Goal: Information Seeking & Learning: Learn about a topic

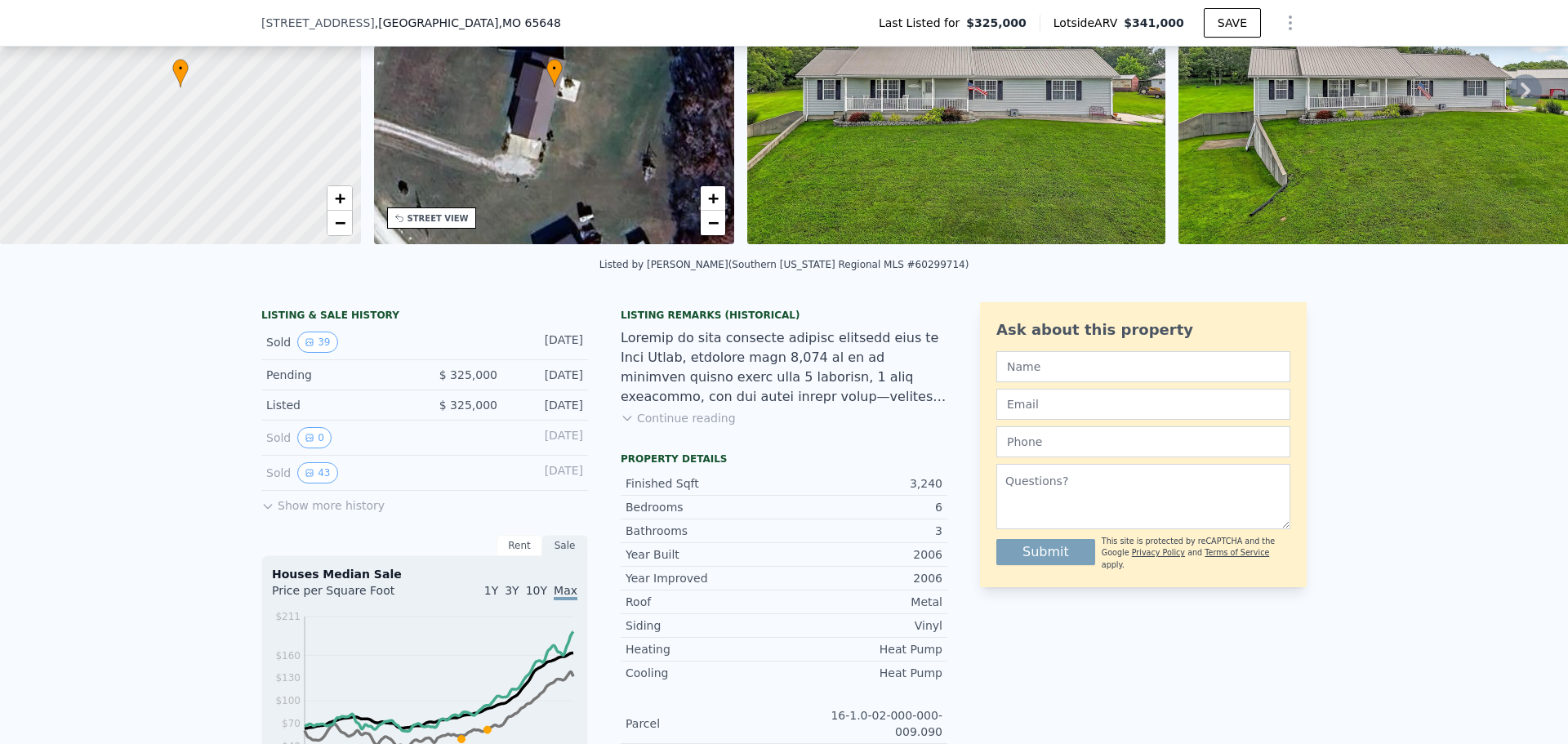
scroll to position [158, 0]
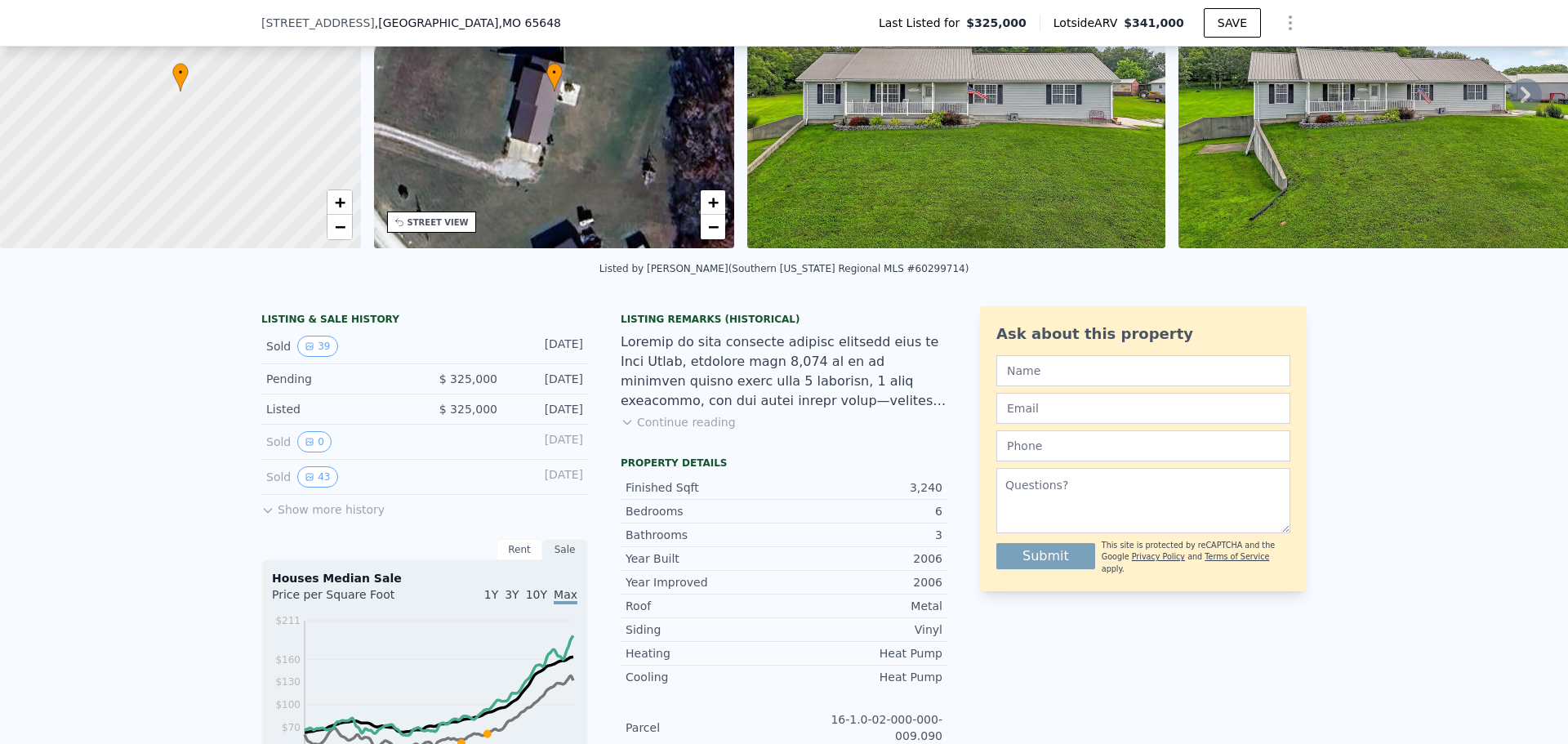
click at [310, 518] on button "Show more history" at bounding box center [323, 507] width 123 height 23
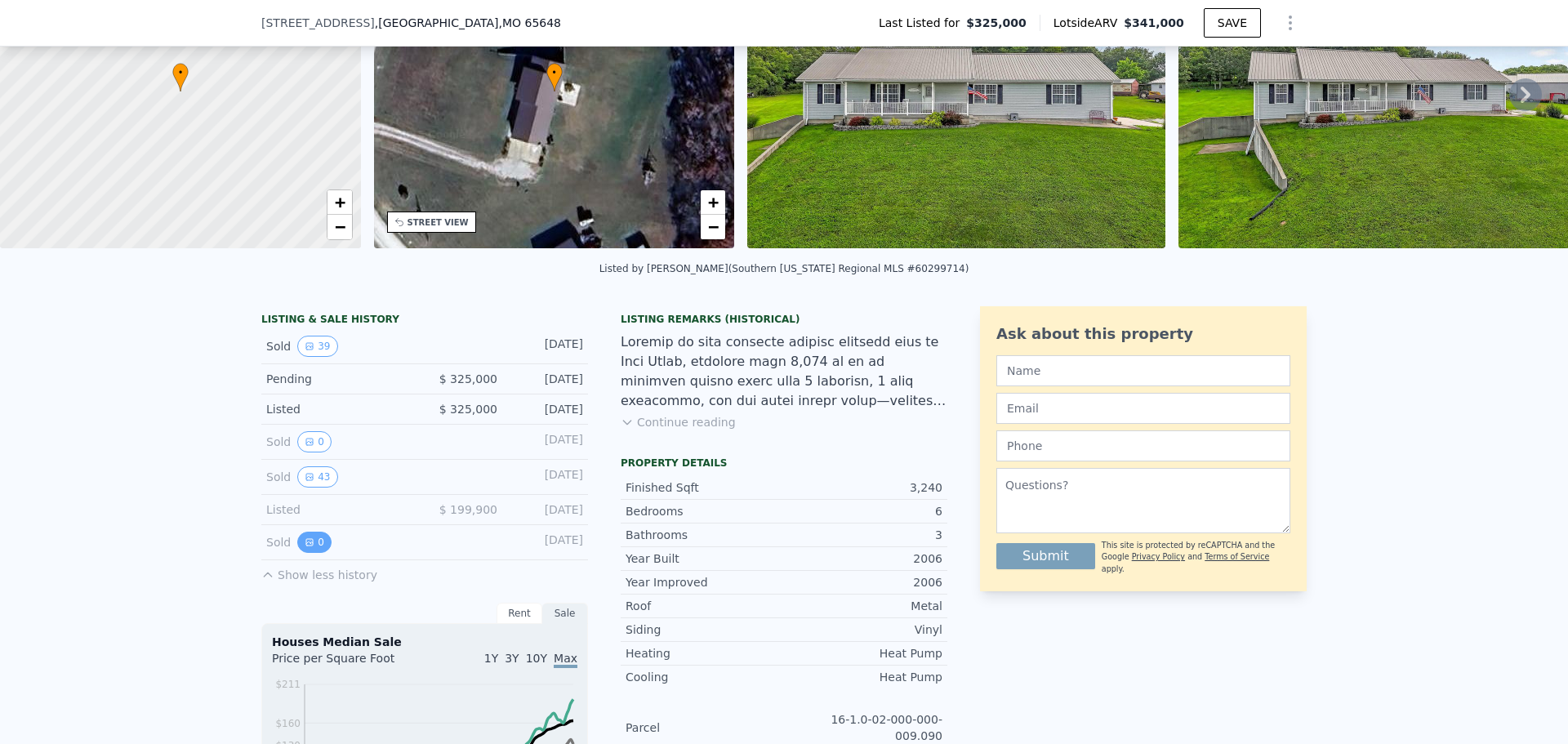
click at [306, 546] on icon "View historical data" at bounding box center [309, 542] width 6 height 6
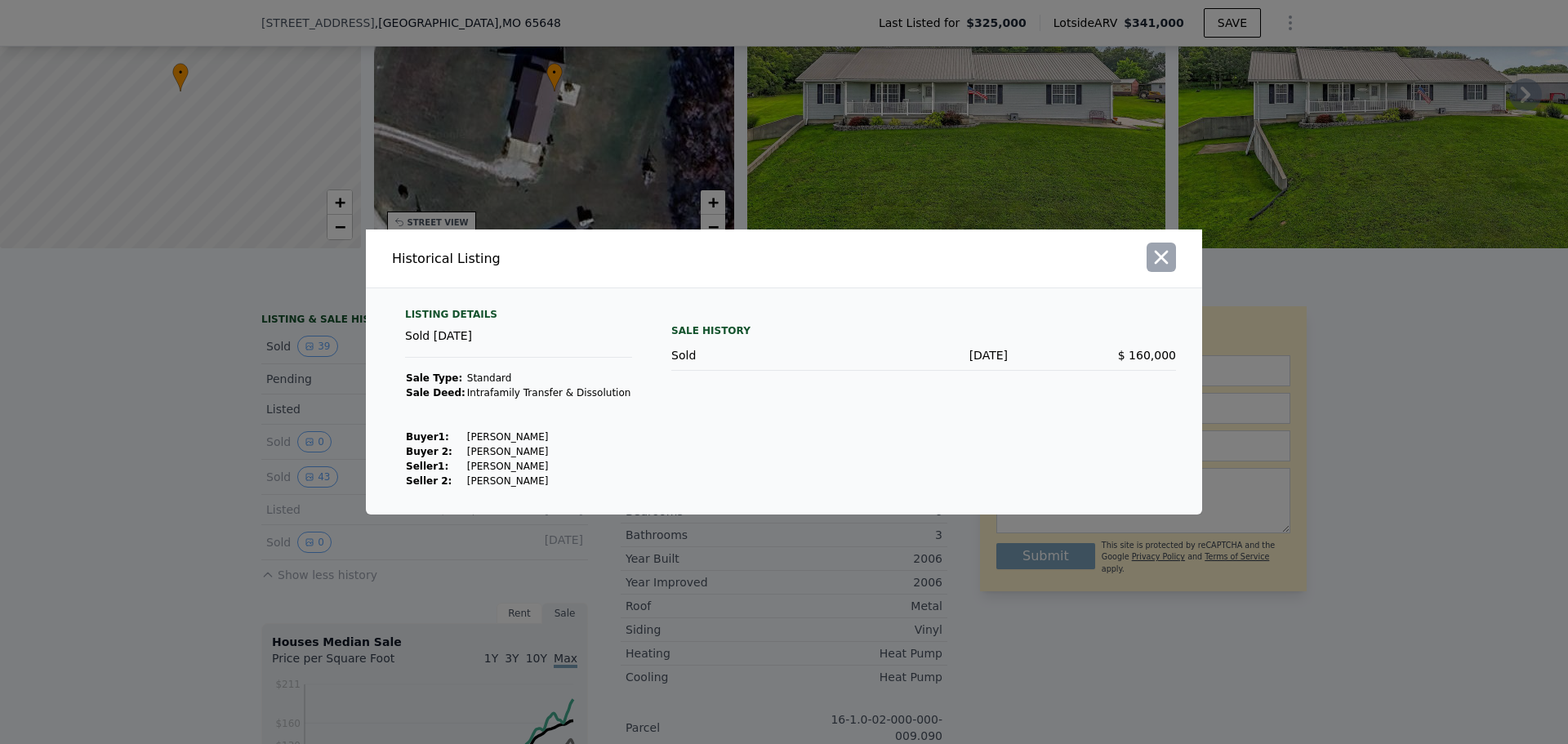
click at [1158, 263] on icon "button" at bounding box center [1162, 258] width 14 height 14
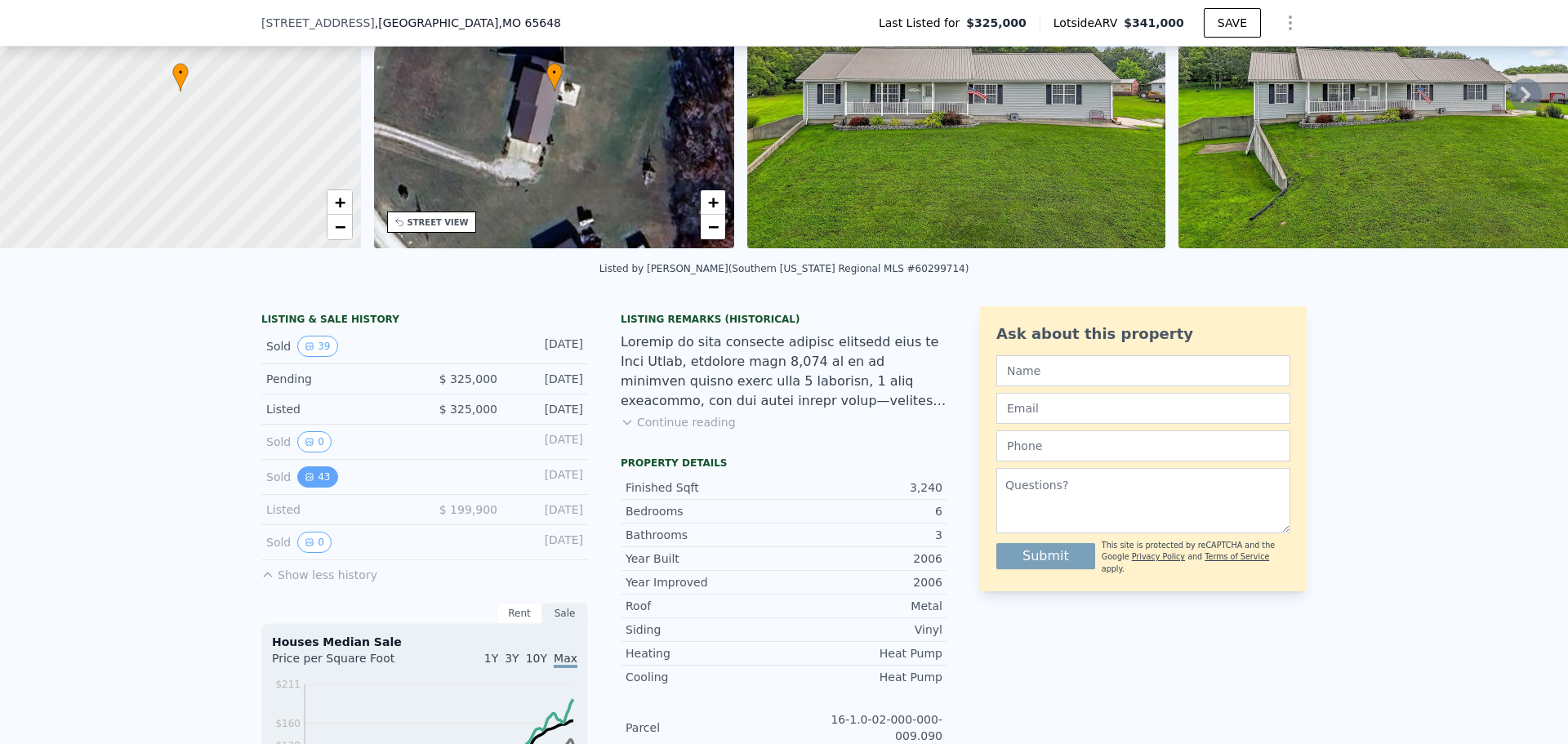
click at [306, 481] on icon "View historical data" at bounding box center [309, 476] width 6 height 6
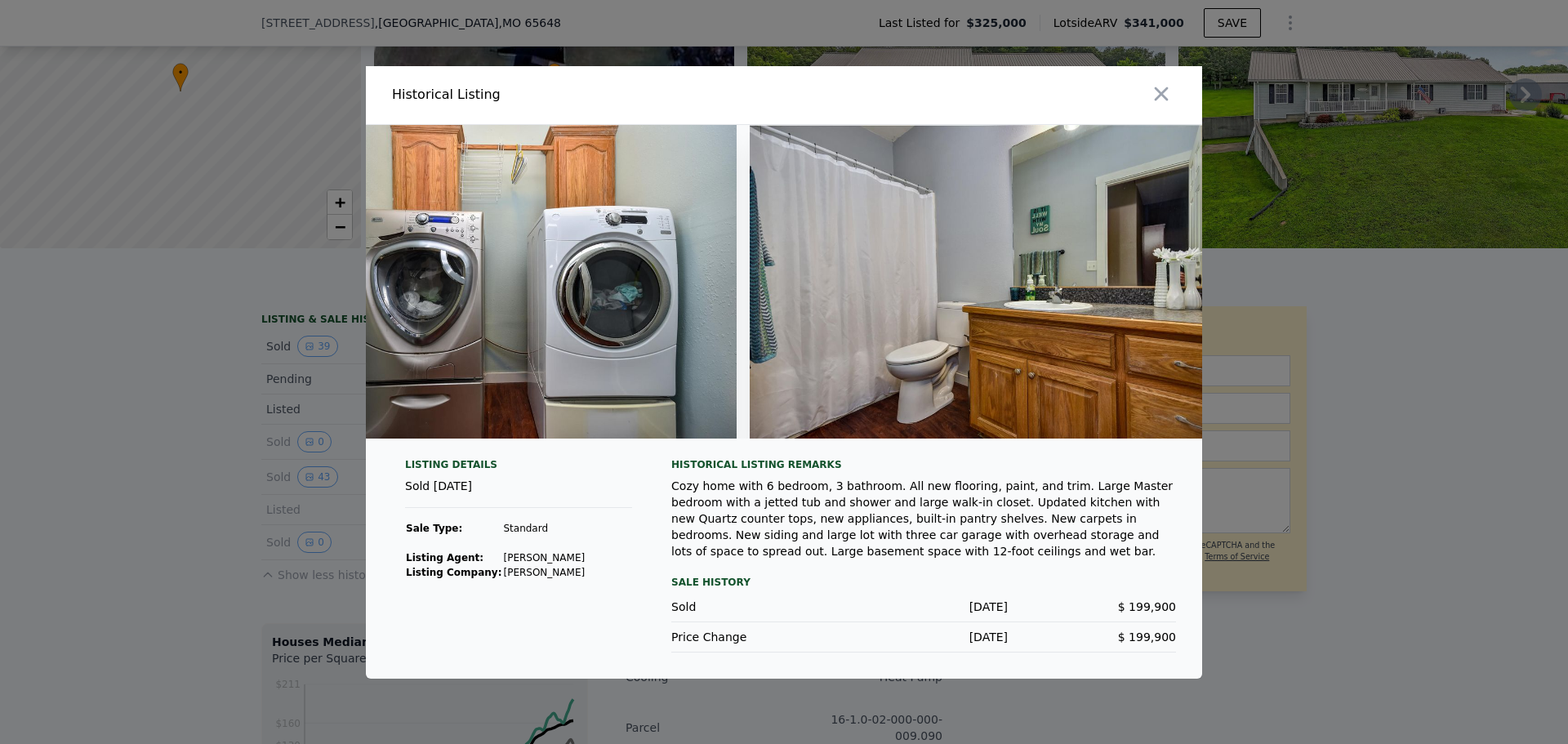
scroll to position [0, 19940]
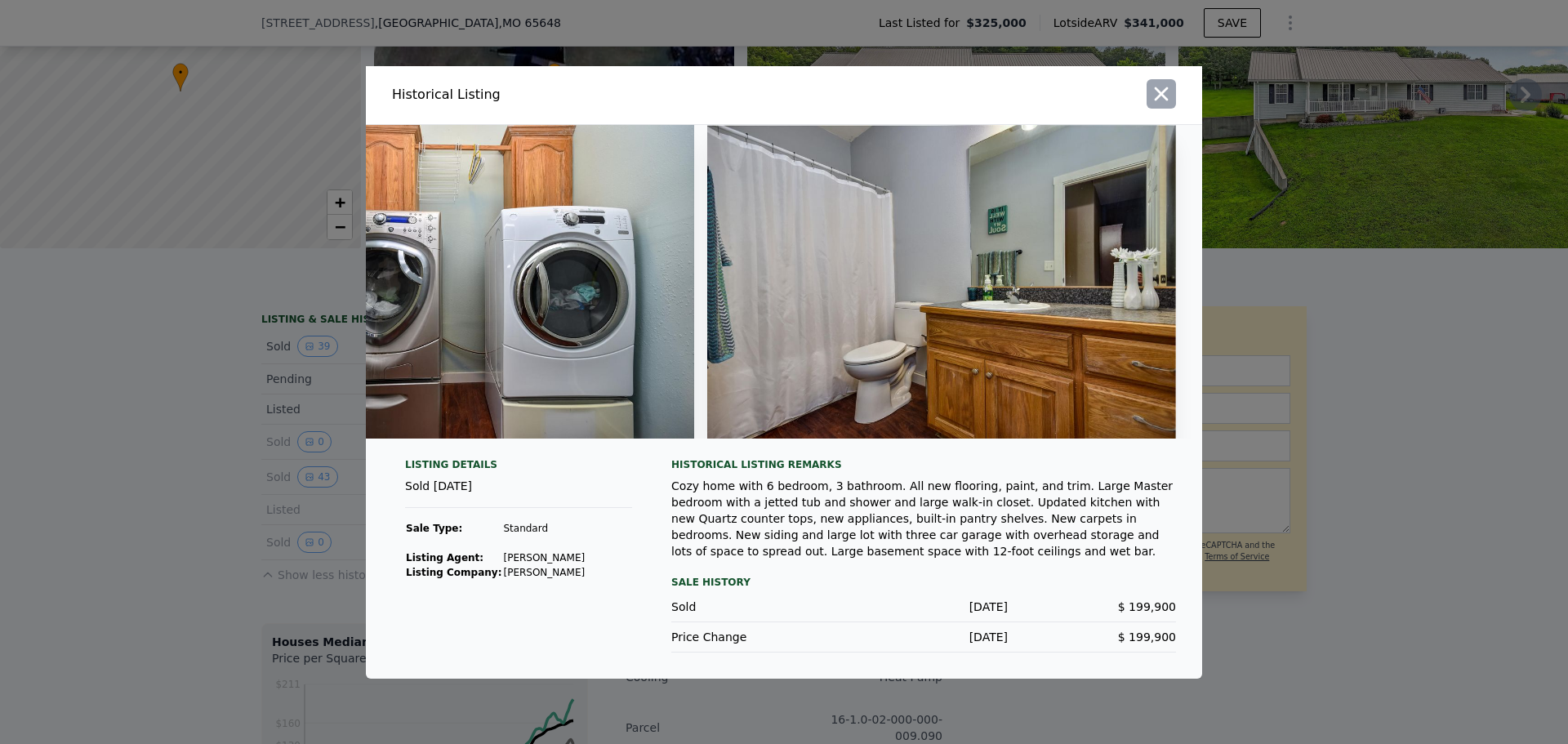
click at [1170, 92] on icon "button" at bounding box center [1161, 94] width 23 height 23
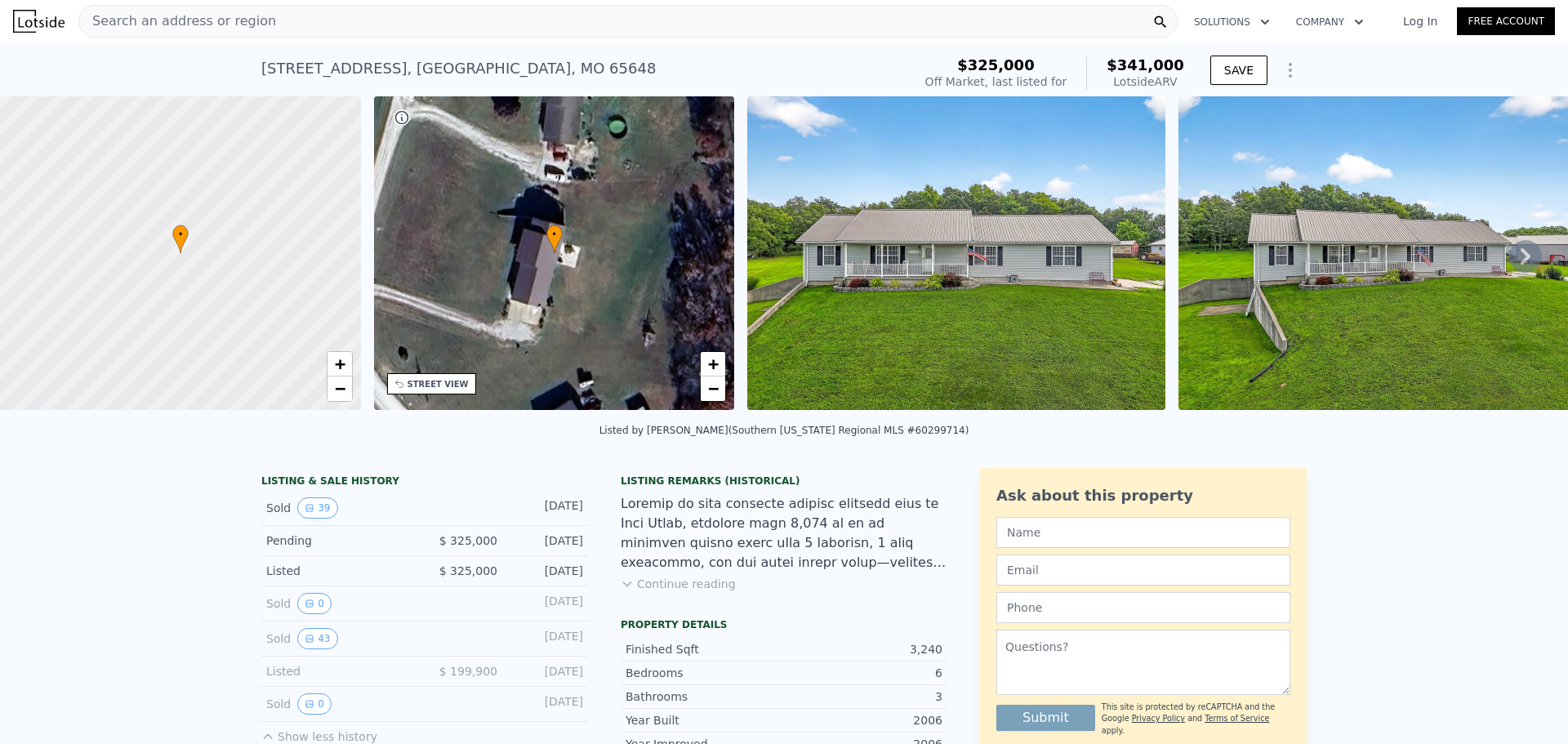
scroll to position [0, 0]
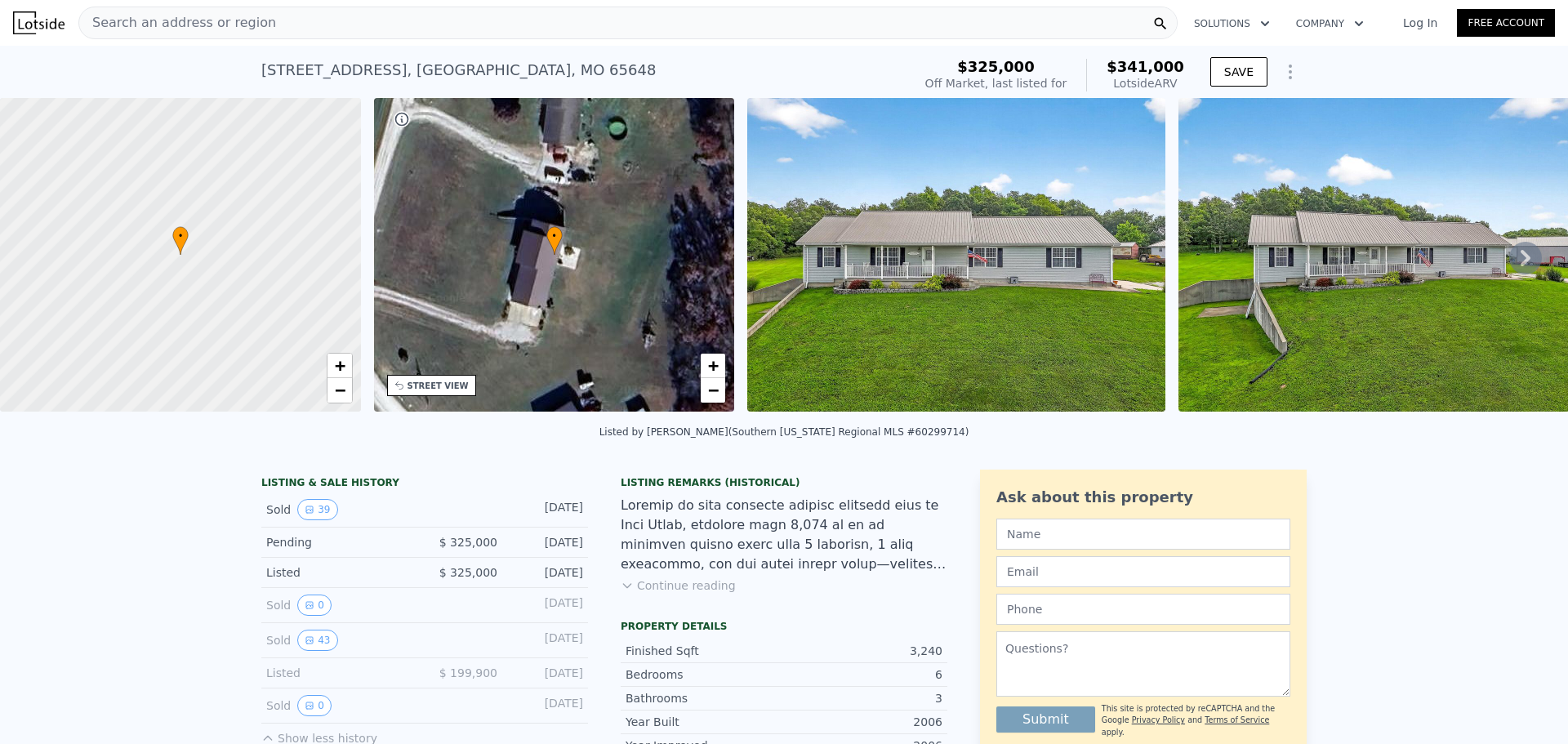
click at [426, 25] on div "Search an address or region" at bounding box center [628, 22] width 1099 height 32
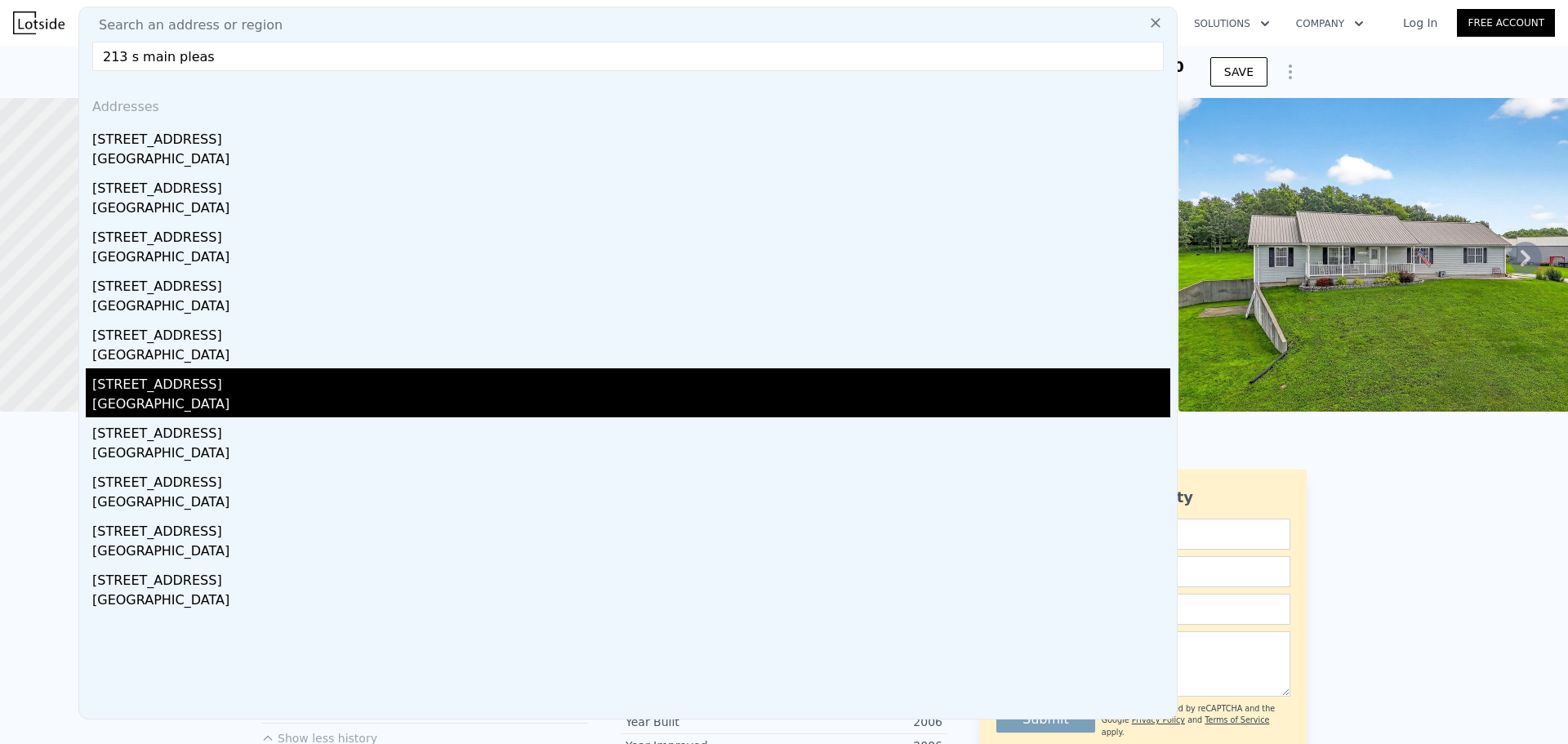
type input "213 s main pleas"
click at [188, 389] on div "[STREET_ADDRESS]" at bounding box center [631, 382] width 1078 height 26
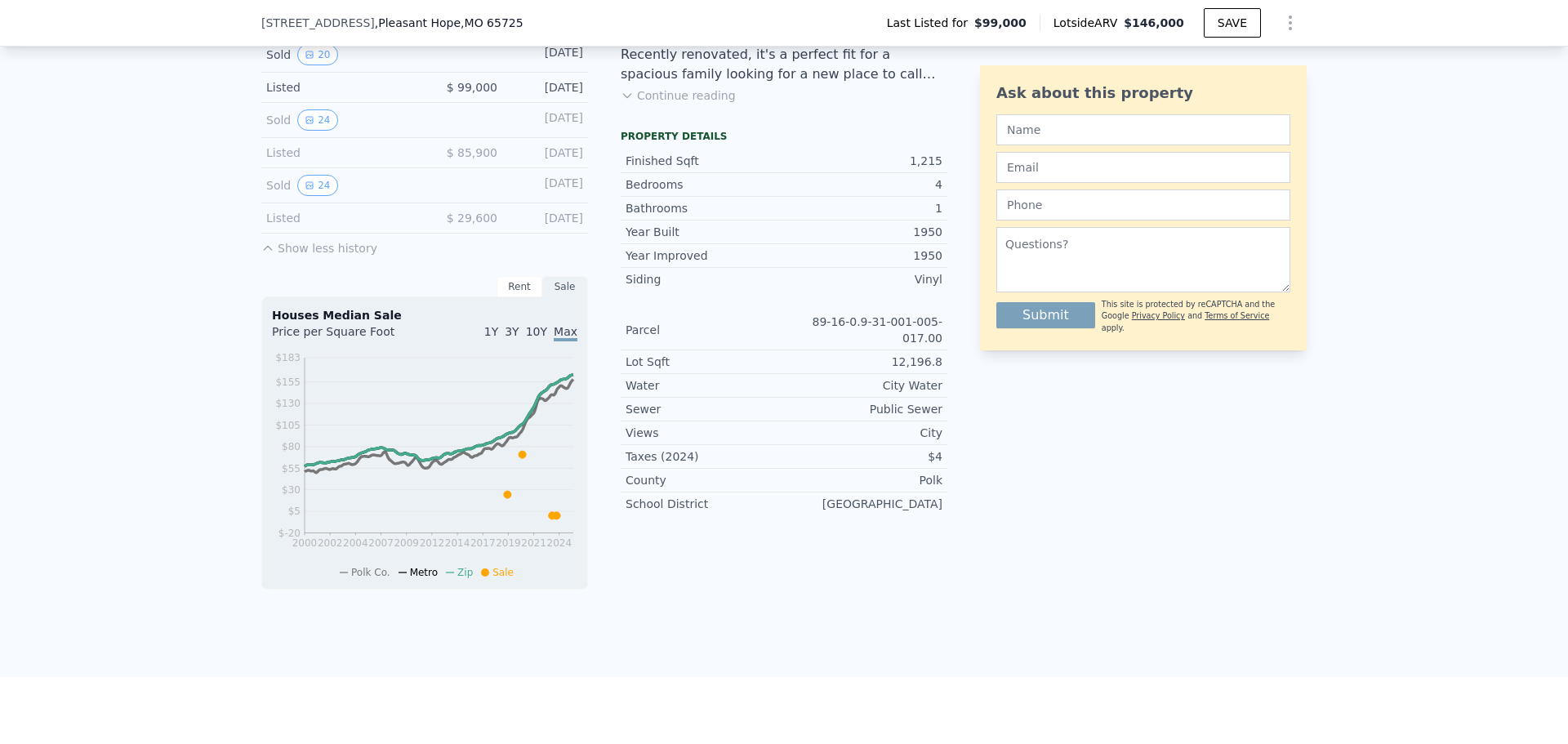
scroll to position [158, 0]
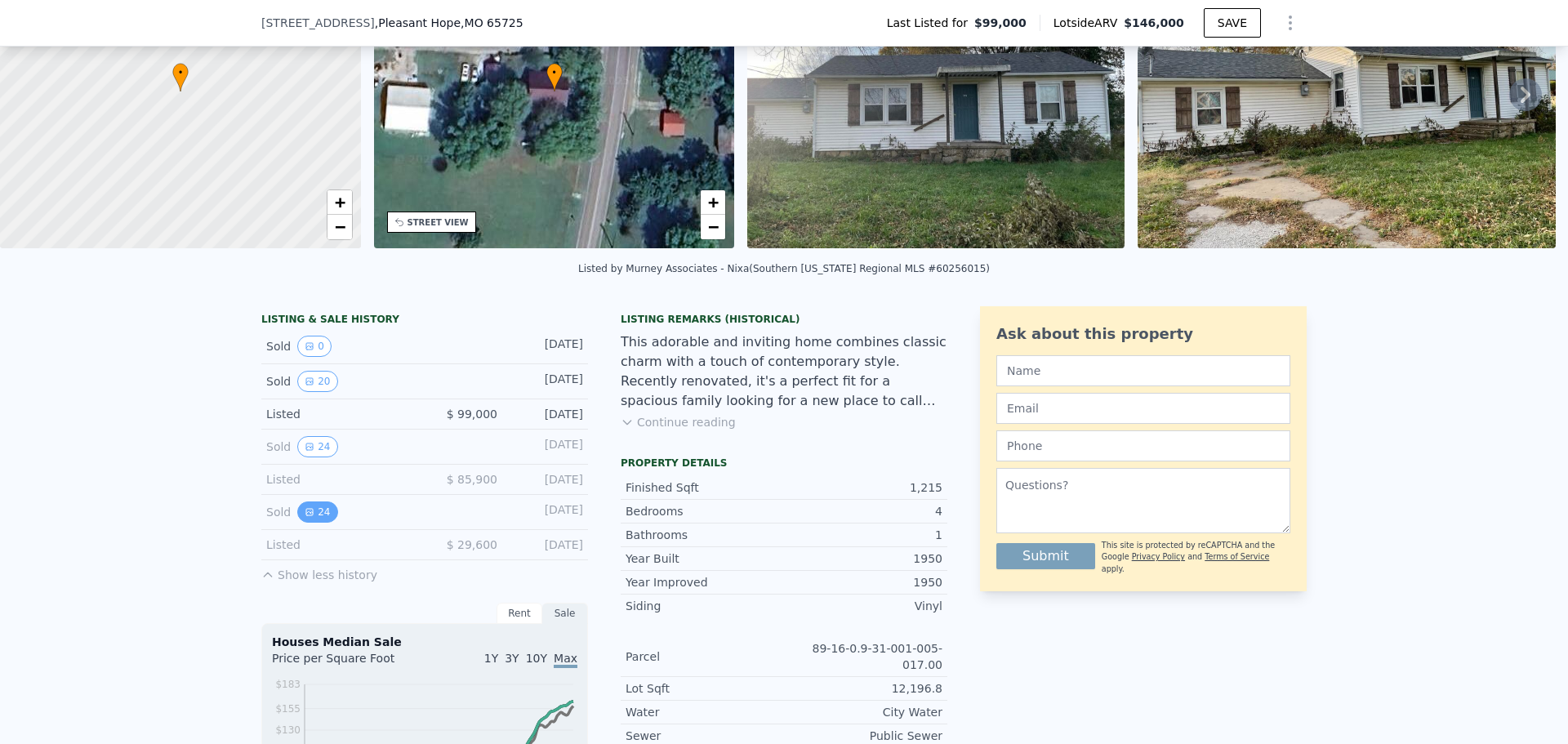
click at [309, 523] on button "24" at bounding box center [318, 512] width 40 height 21
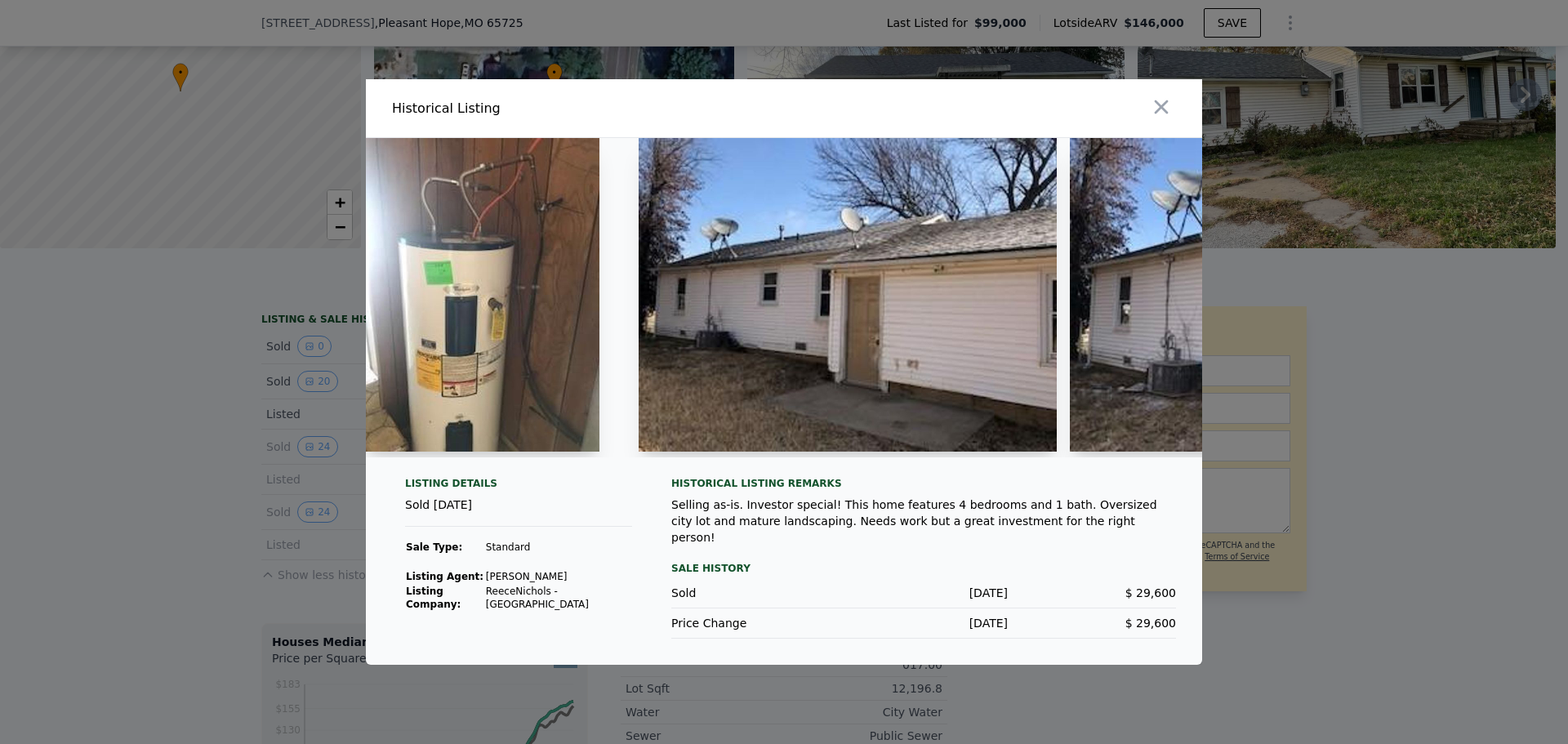
scroll to position [0, 6766]
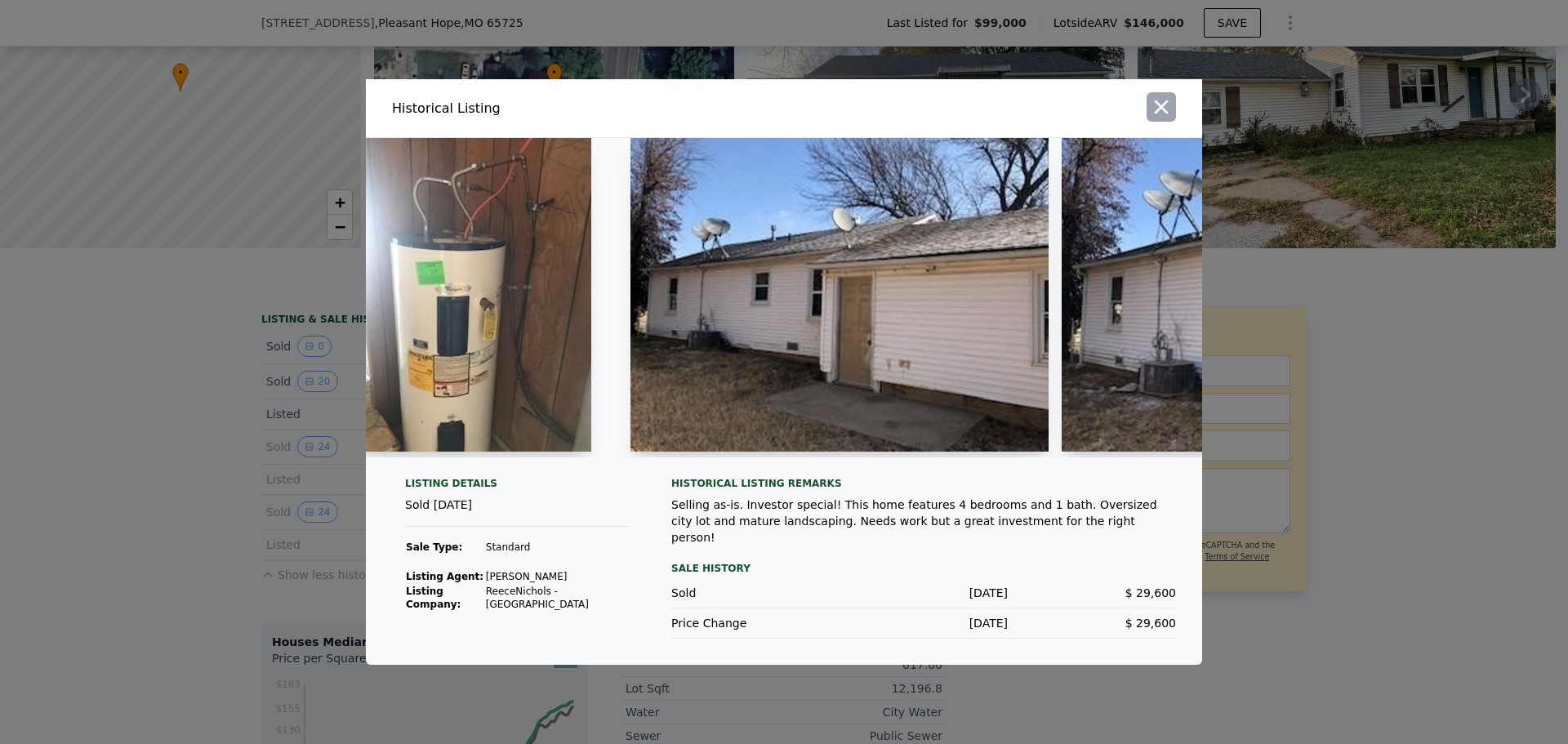
click at [1151, 104] on icon "button" at bounding box center [1161, 107] width 23 height 23
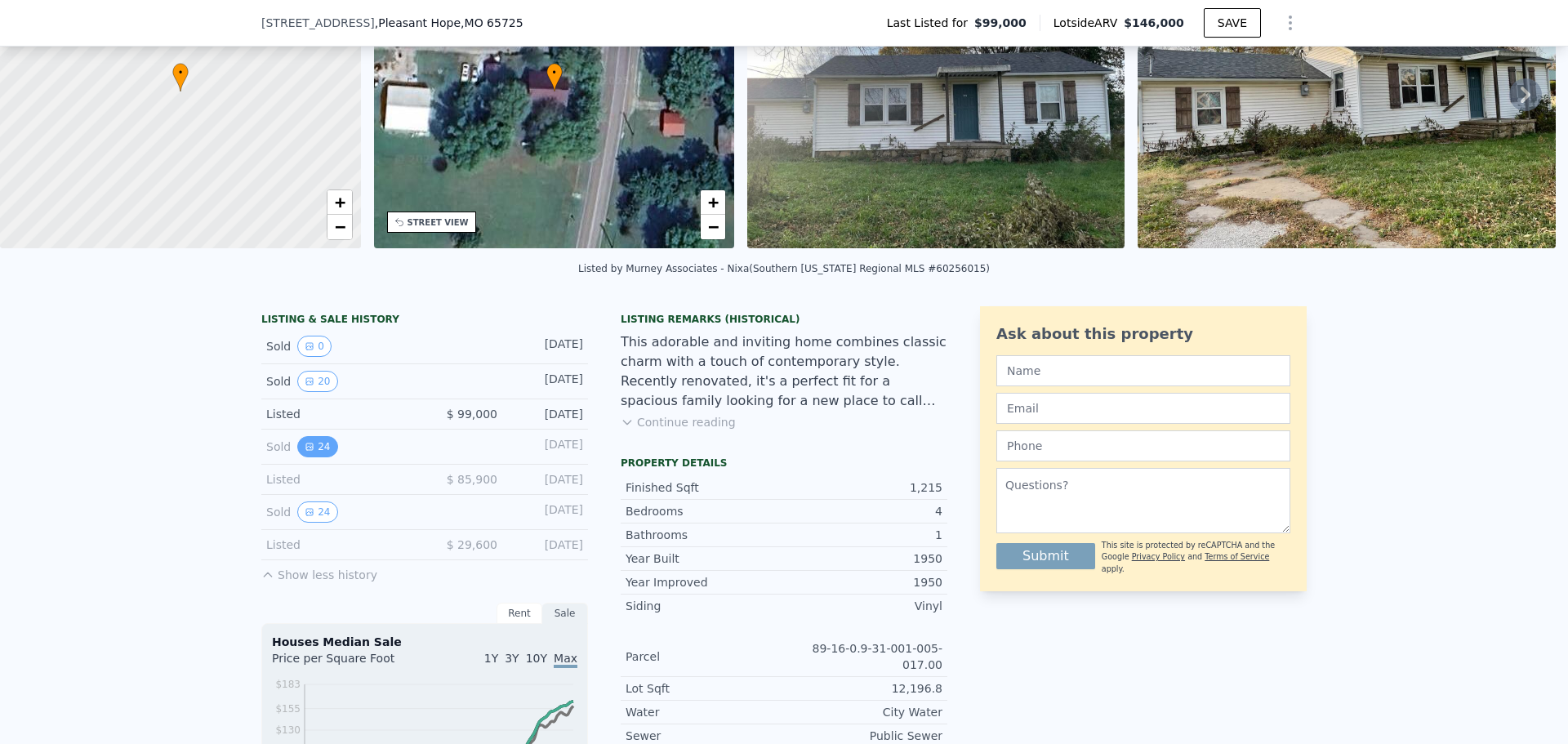
click at [305, 458] on button "24" at bounding box center [318, 446] width 40 height 21
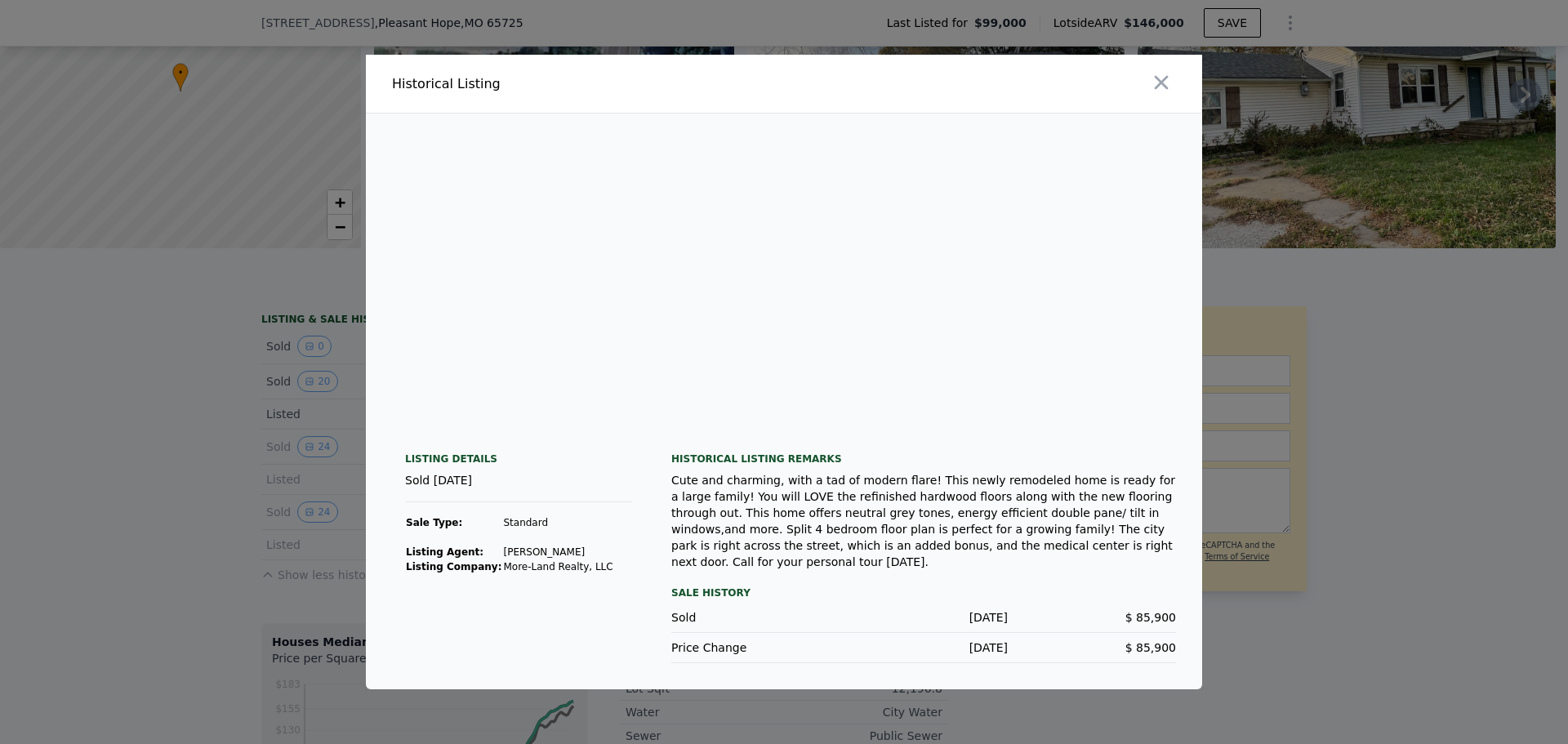
scroll to position [0, 0]
click at [1158, 85] on icon "button" at bounding box center [1161, 82] width 23 height 23
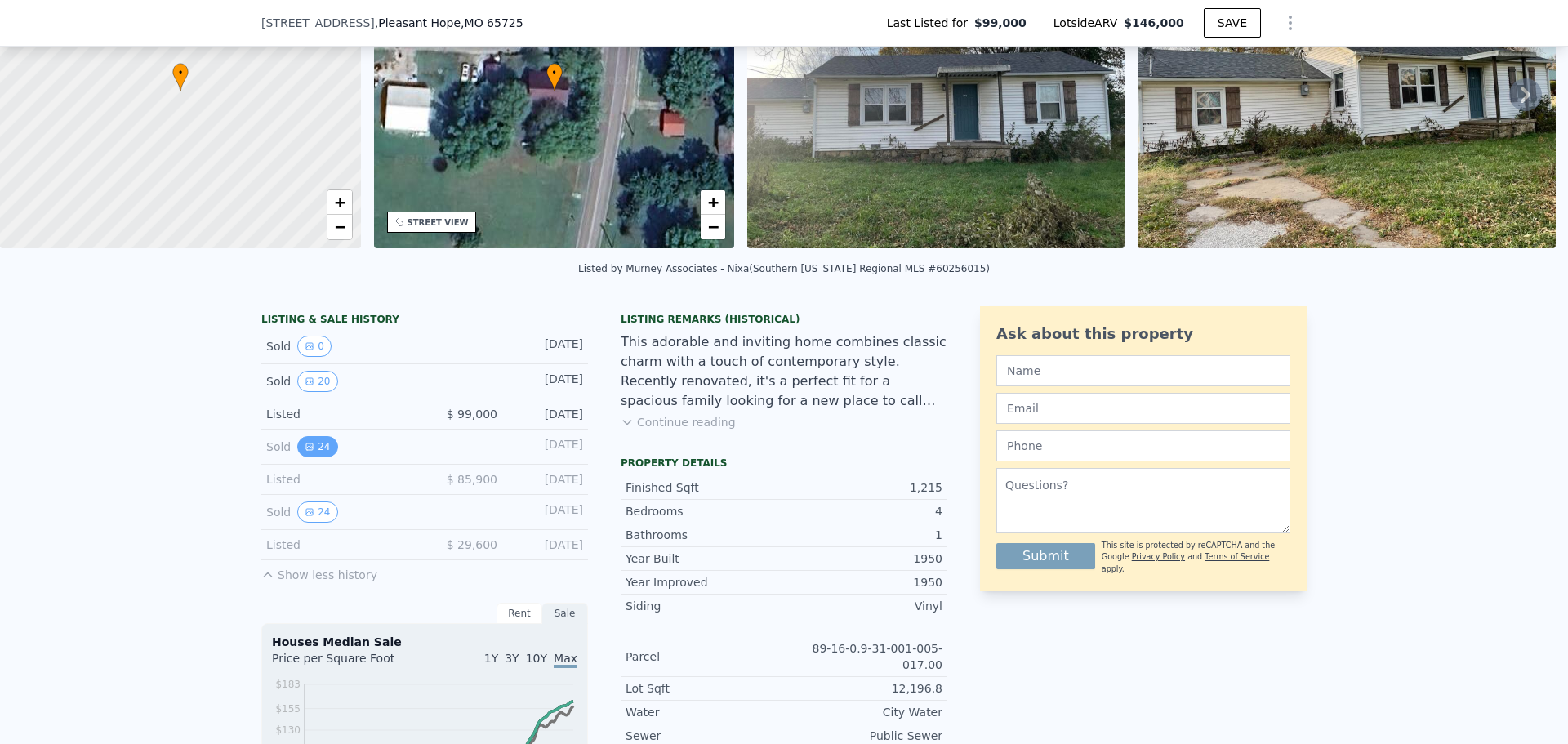
click at [322, 453] on button "24" at bounding box center [318, 446] width 40 height 21
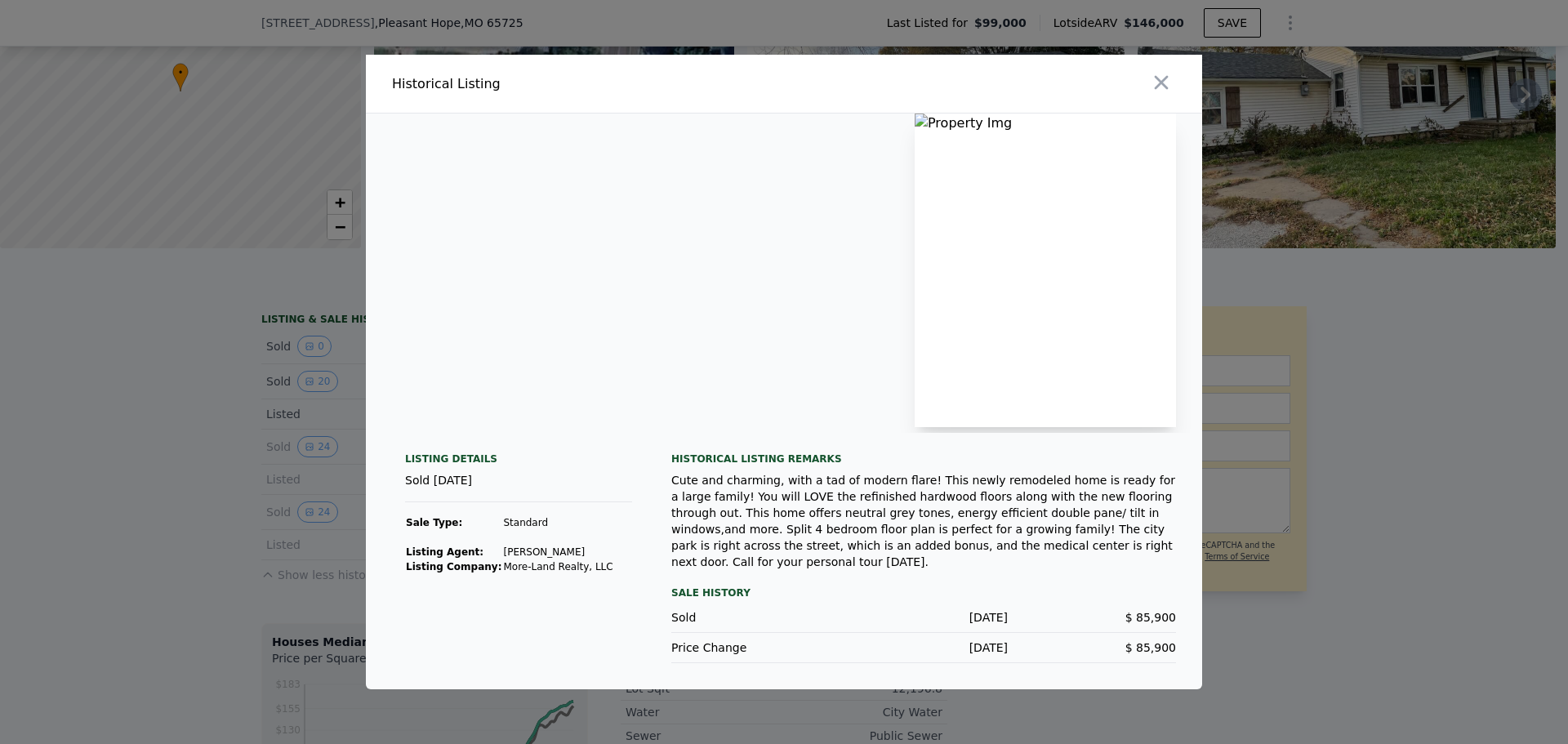
click at [379, 118] on img at bounding box center [379, 270] width 0 height 313
click at [1168, 89] on icon "button" at bounding box center [1161, 82] width 23 height 23
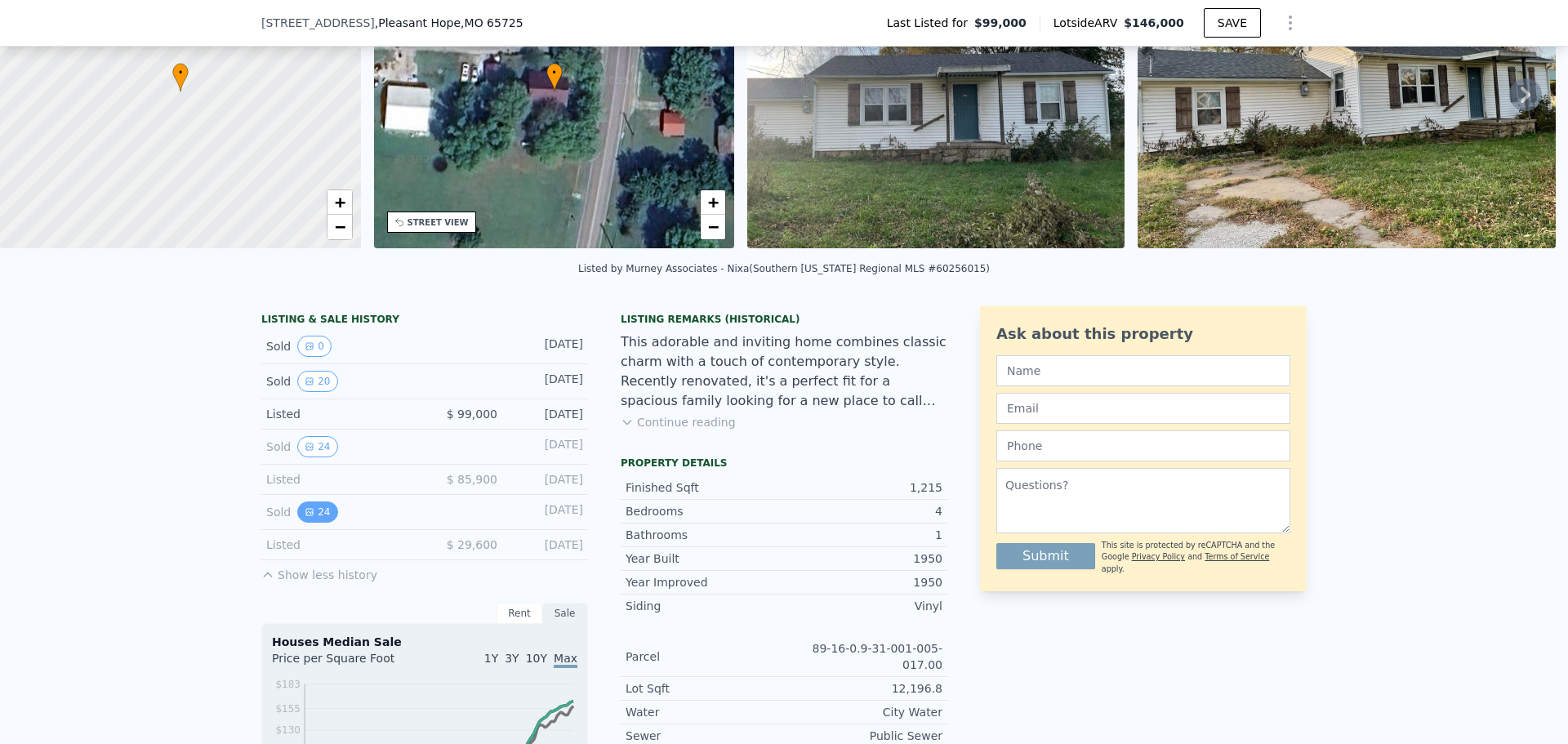
click at [304, 517] on icon "View historical data" at bounding box center [309, 512] width 10 height 10
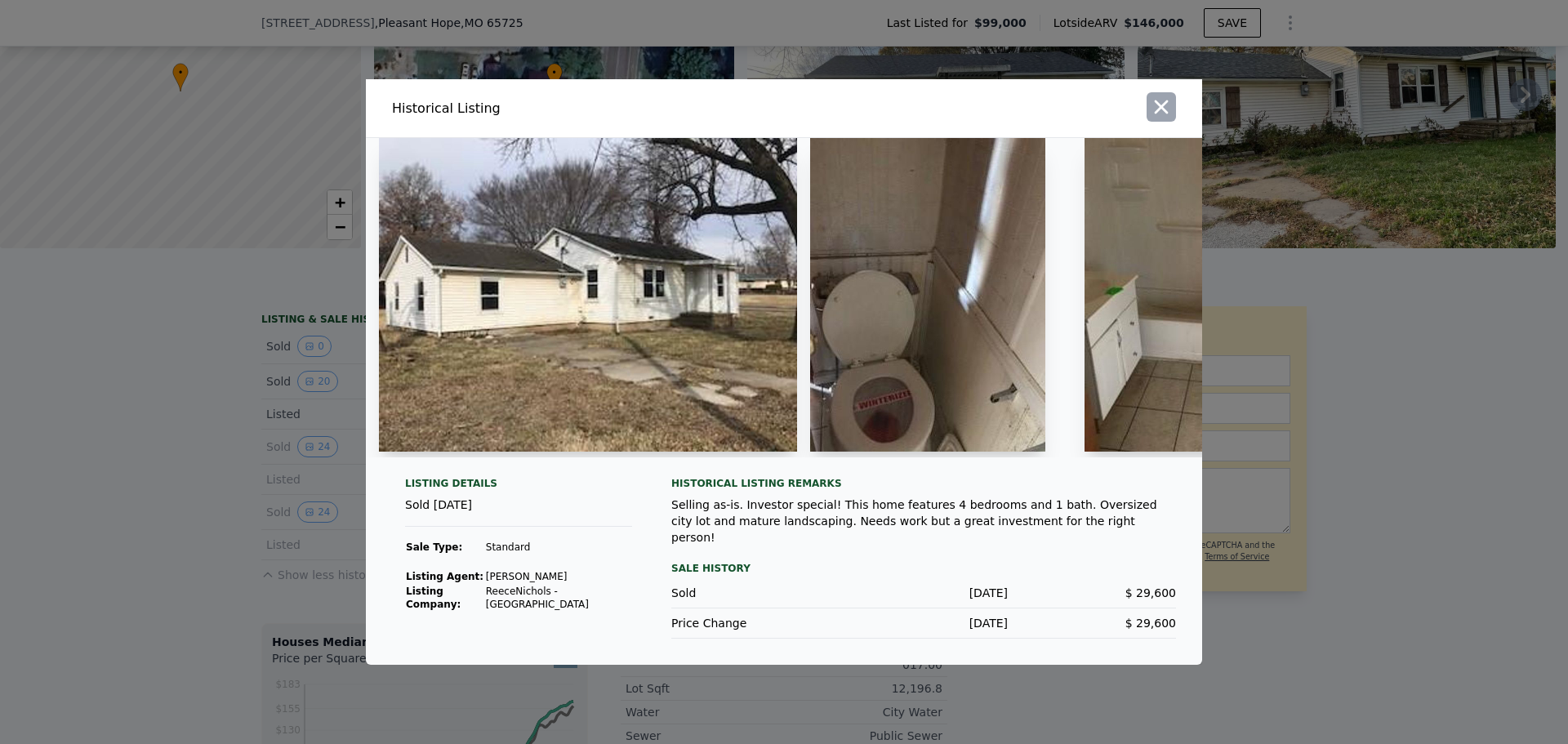
click at [1162, 107] on icon "button" at bounding box center [1161, 107] width 23 height 23
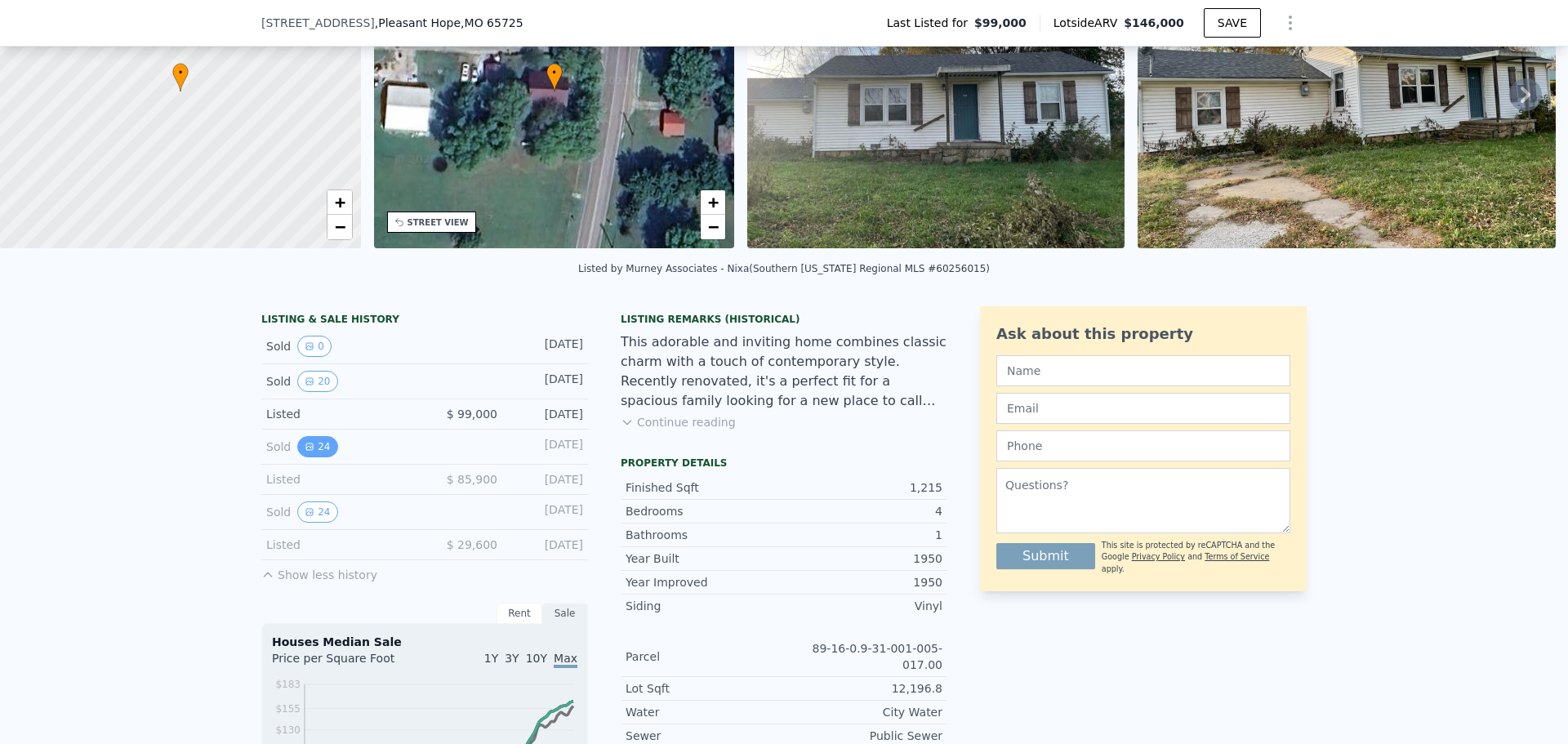
click at [305, 452] on icon "View historical data" at bounding box center [309, 446] width 10 height 10
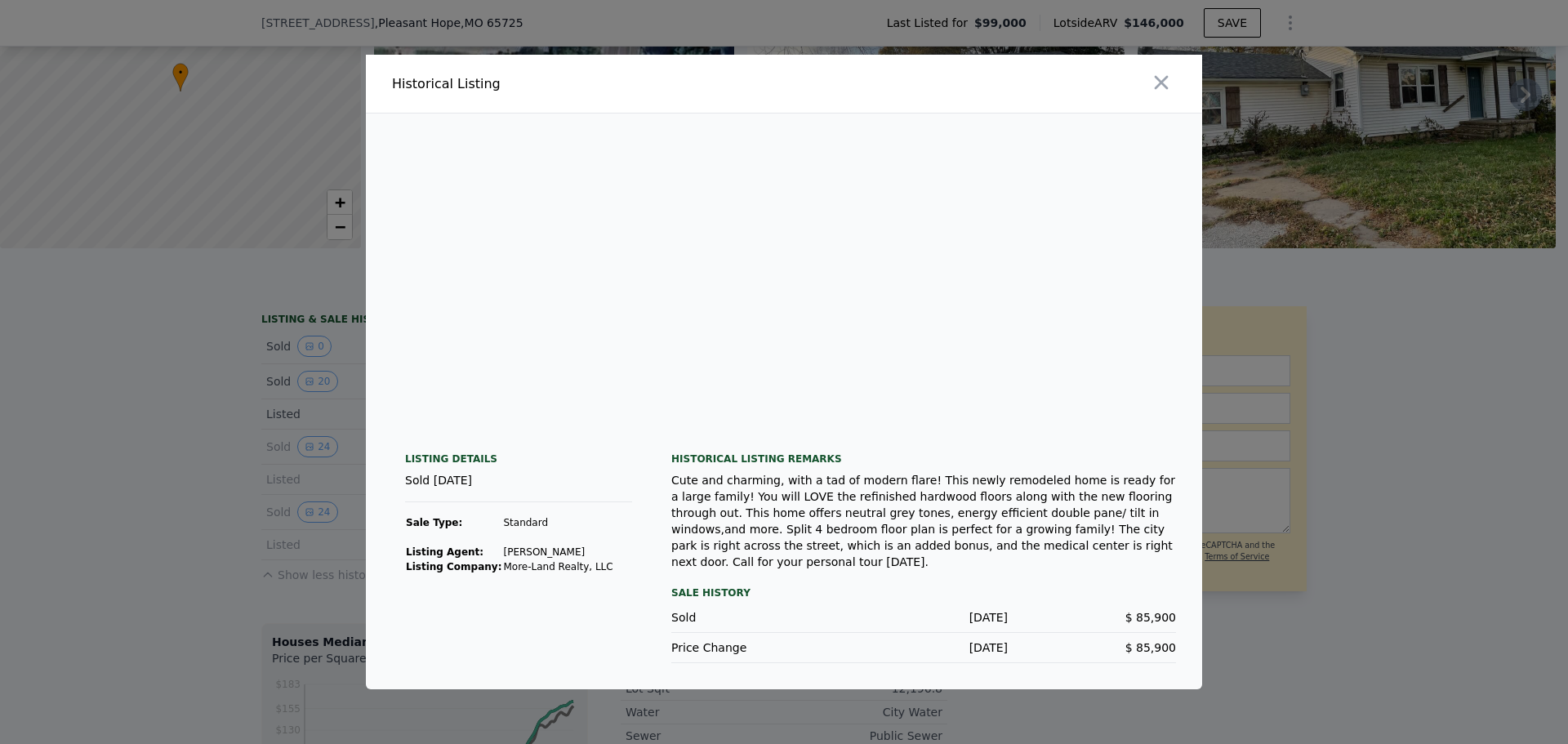
scroll to position [0, 5737]
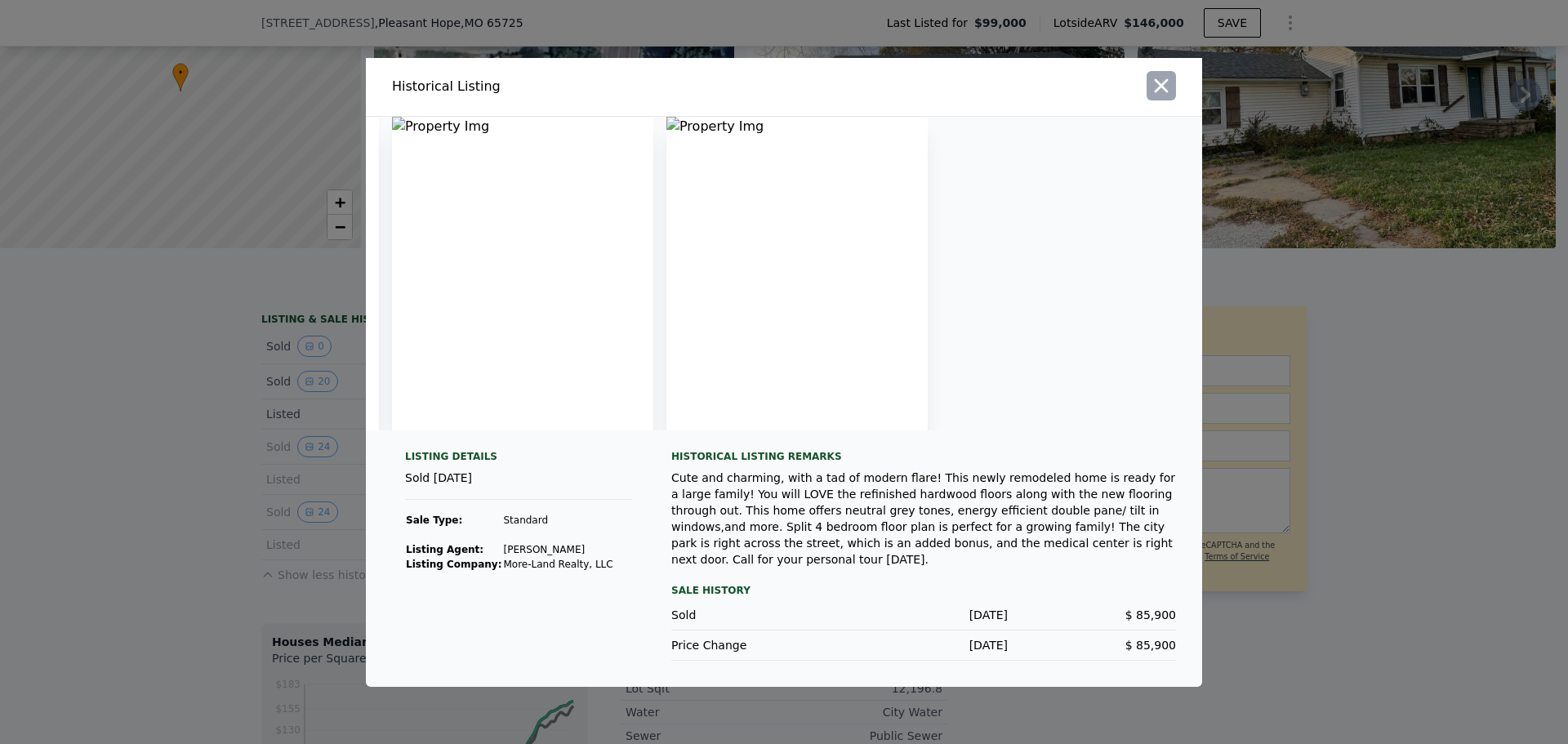
click at [1170, 80] on icon "button" at bounding box center [1161, 86] width 23 height 23
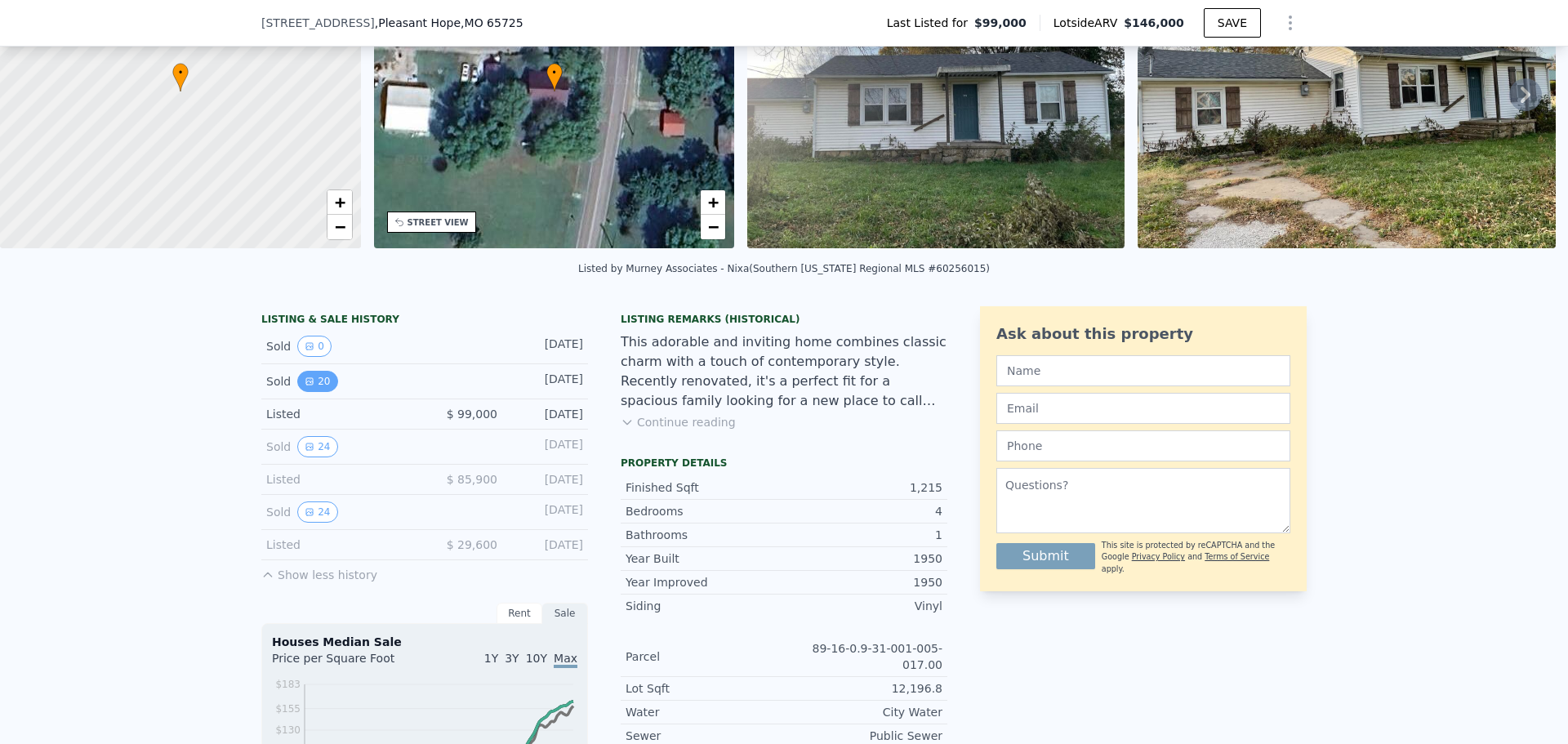
click at [312, 383] on button "20" at bounding box center [318, 382] width 40 height 21
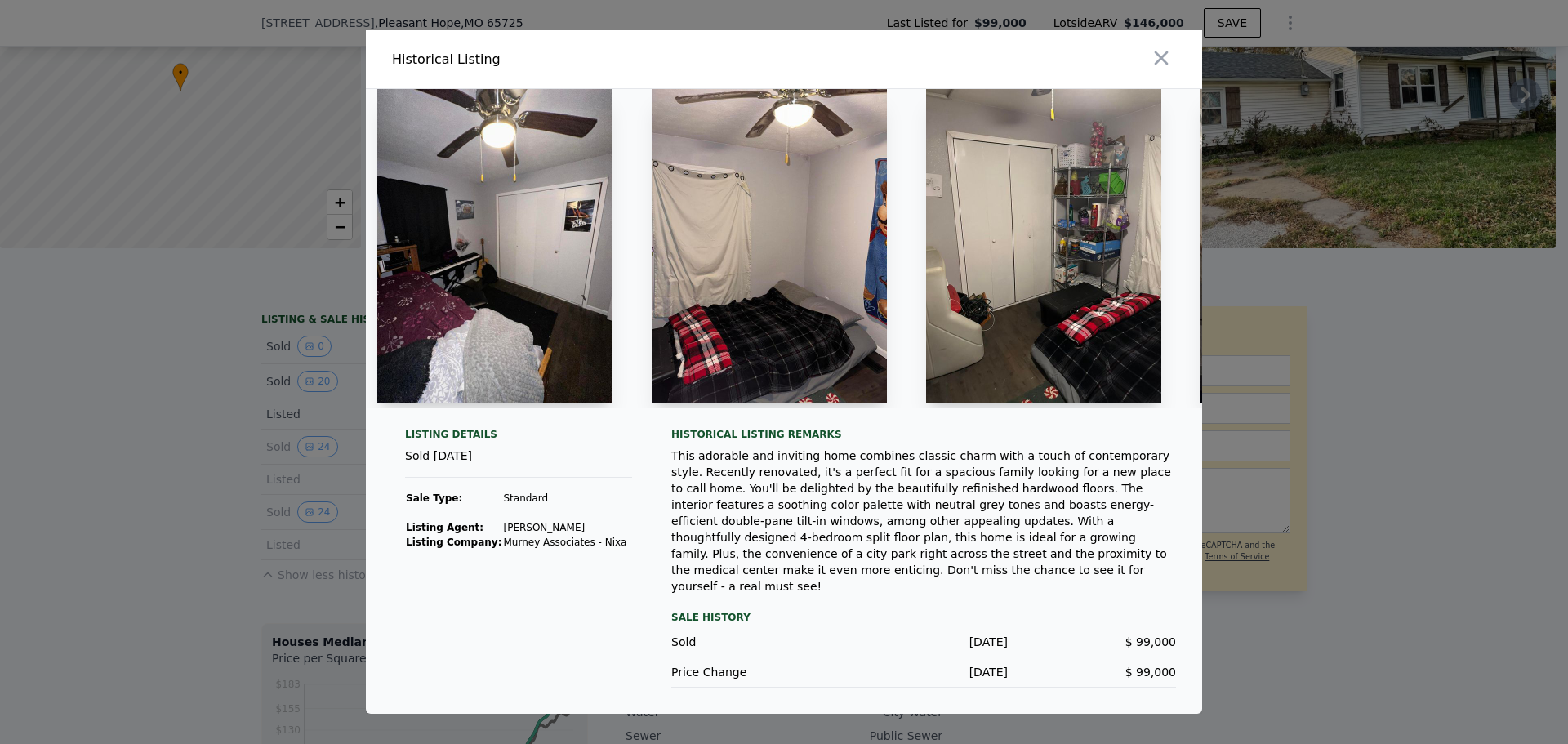
scroll to position [0, 3026]
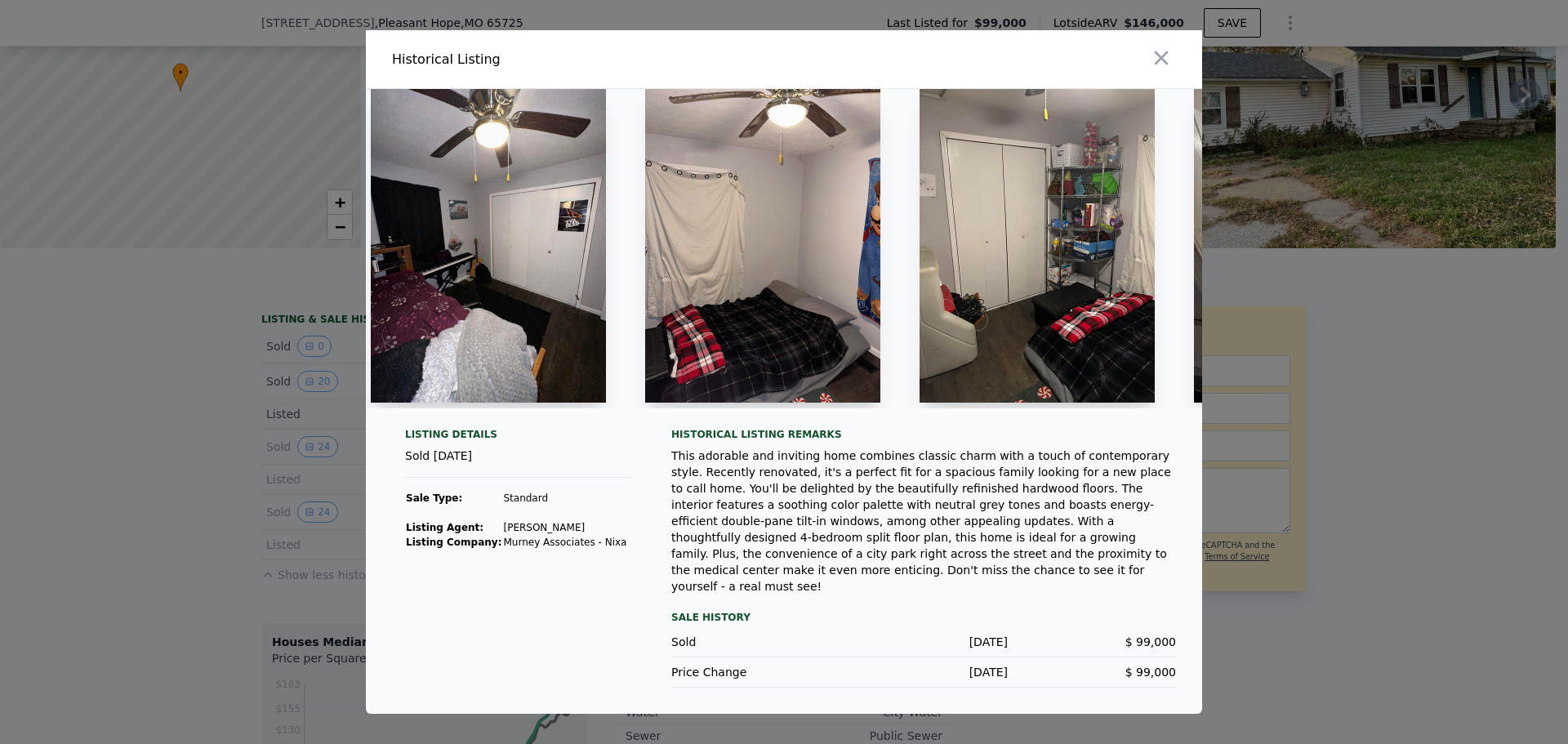
click at [1184, 63] on div at bounding box center [997, 60] width 411 height 58
click at [1168, 69] on icon "button" at bounding box center [1161, 58] width 23 height 23
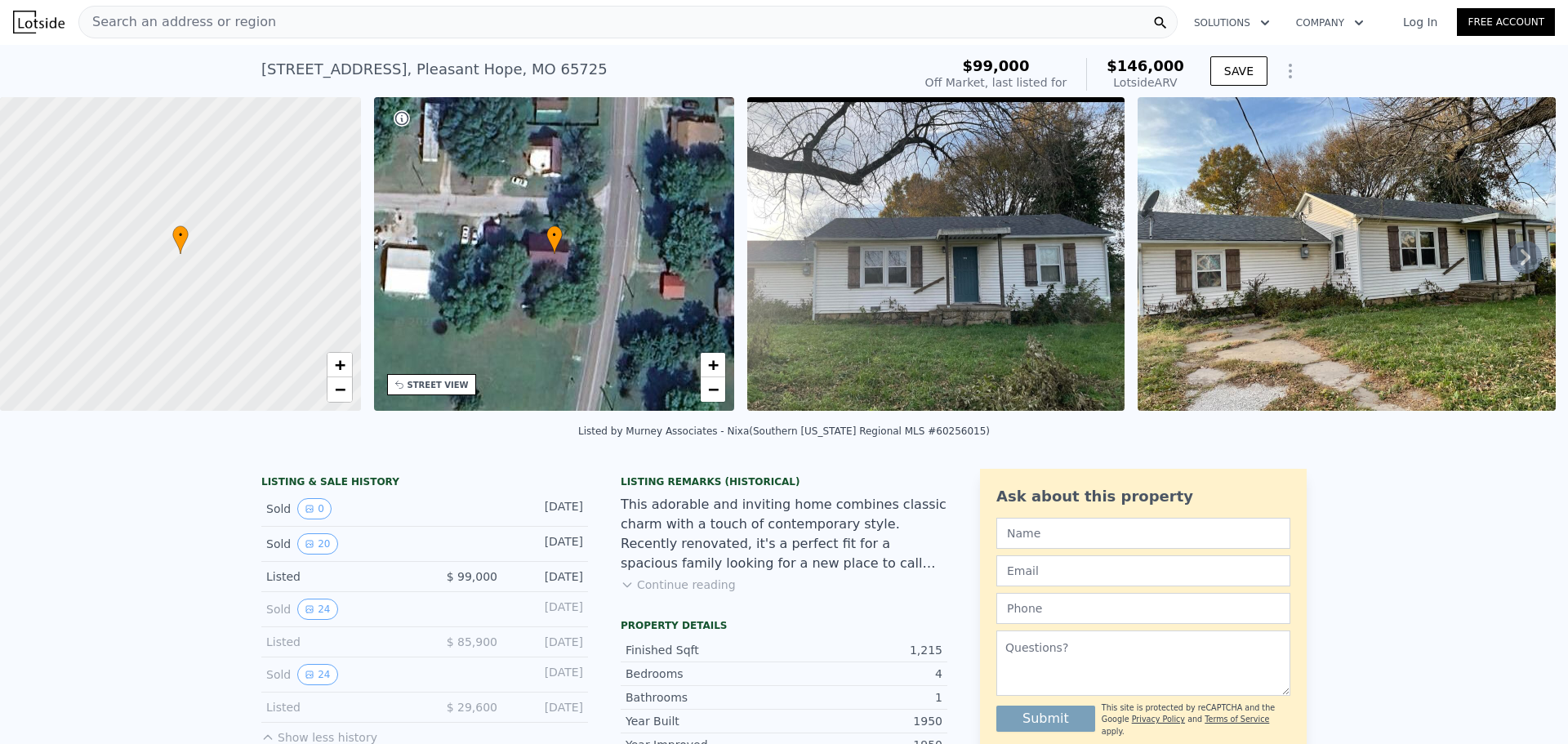
scroll to position [0, 0]
click at [174, 19] on span "Search an address or region" at bounding box center [178, 23] width 197 height 19
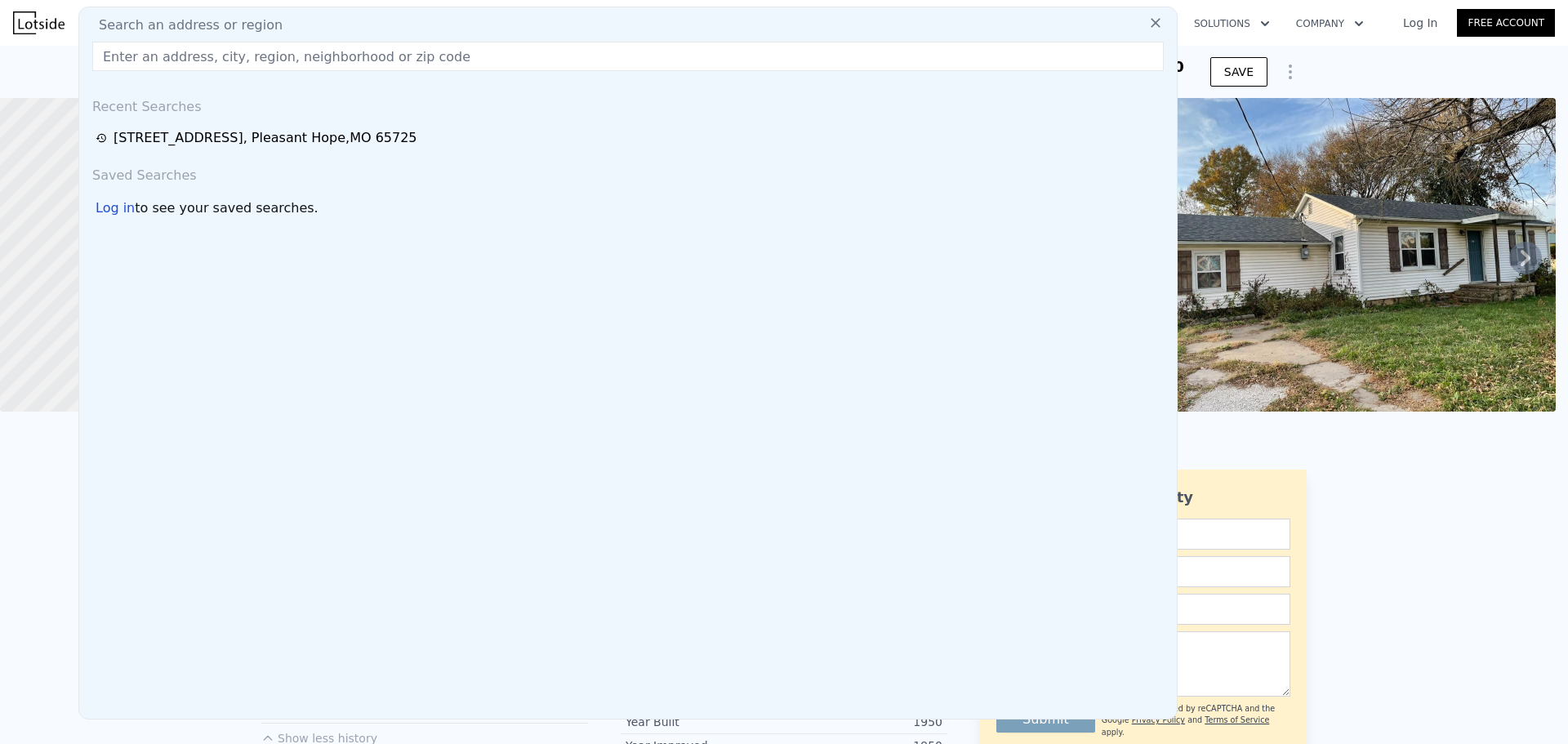
type input "4"
type input "5"
type input "3"
type input "3.5"
type input "2876"
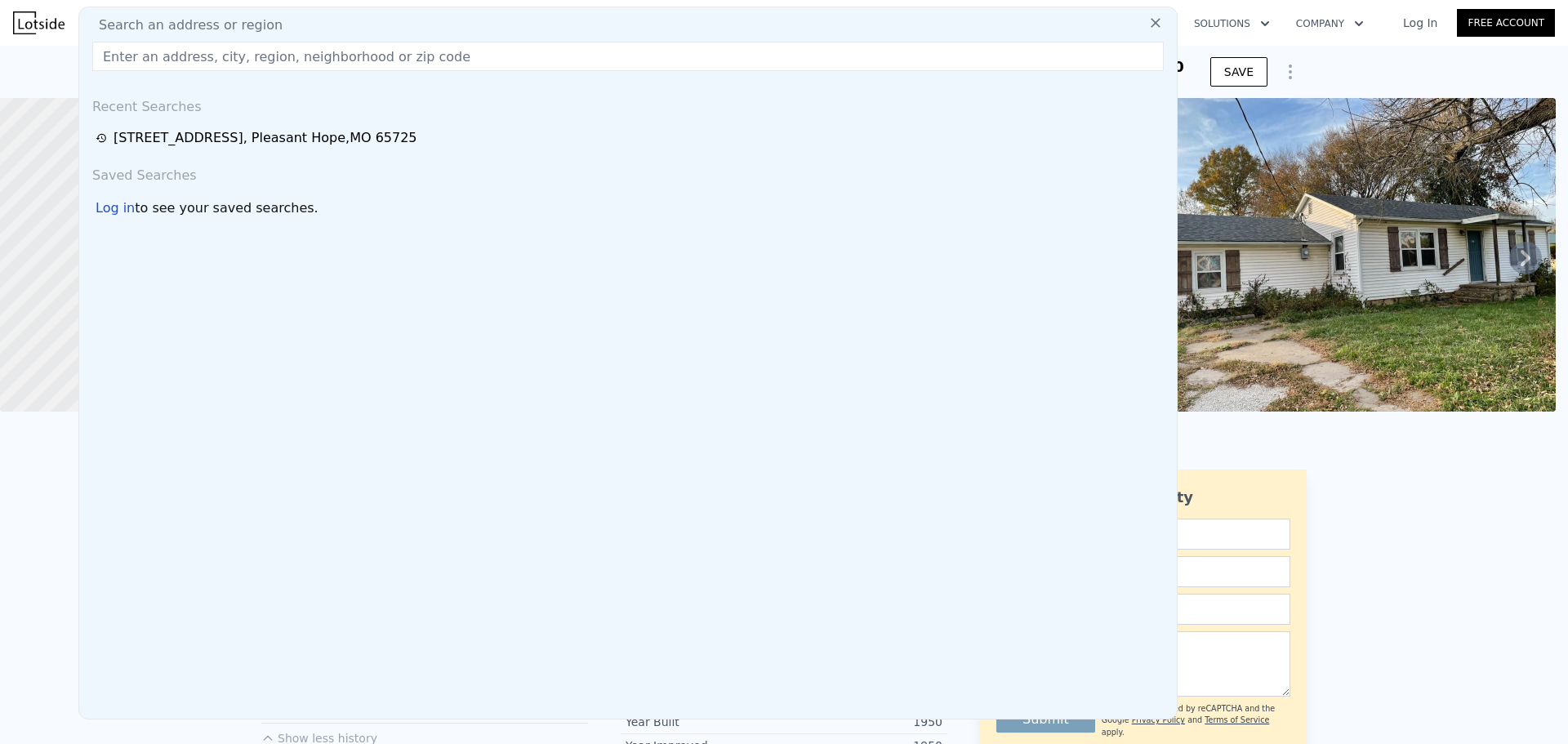
type input "3437"
type input "78408"
type input "283140"
type input "$ 341,000"
type input "-$ 20,817"
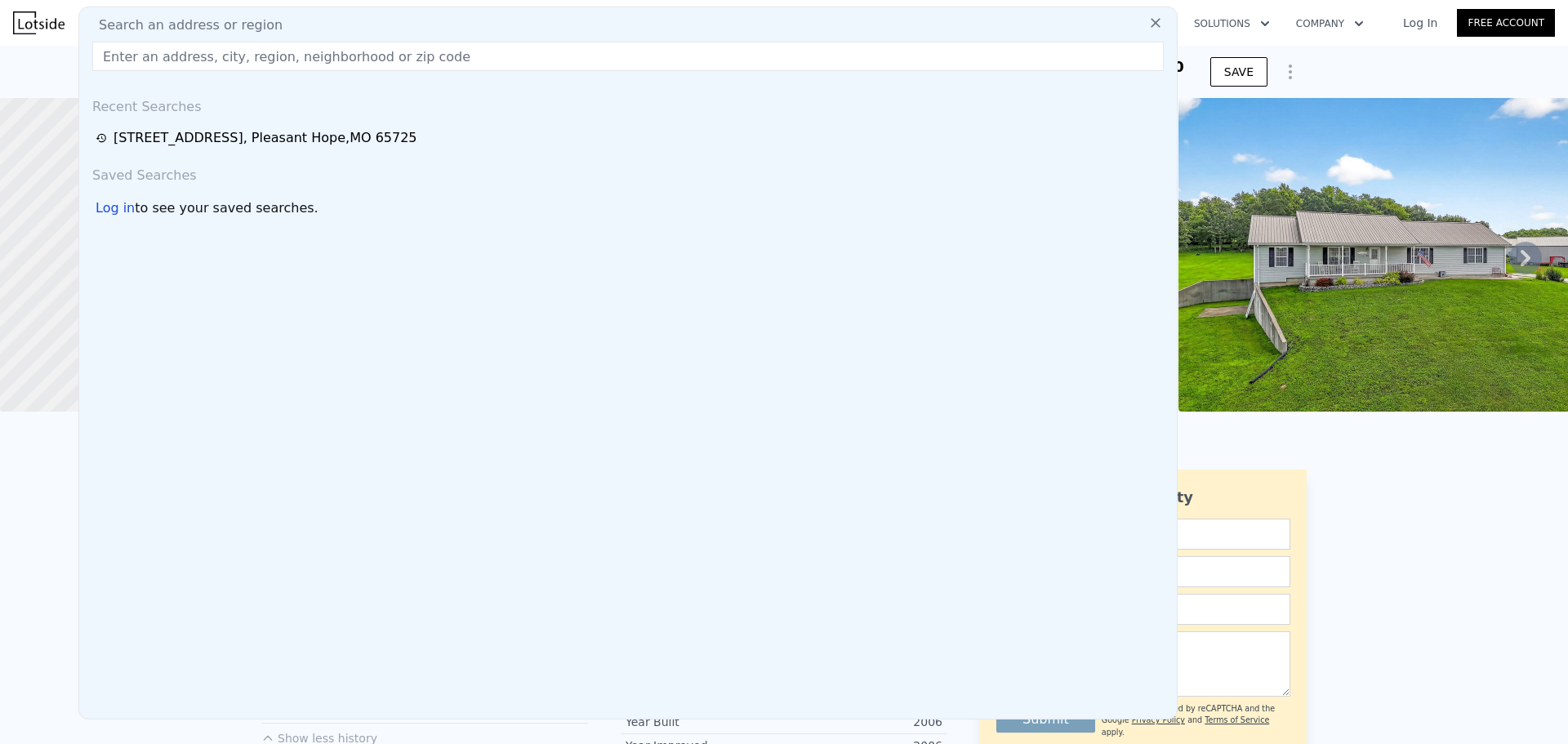
click at [1241, 176] on img at bounding box center [1388, 255] width 418 height 313
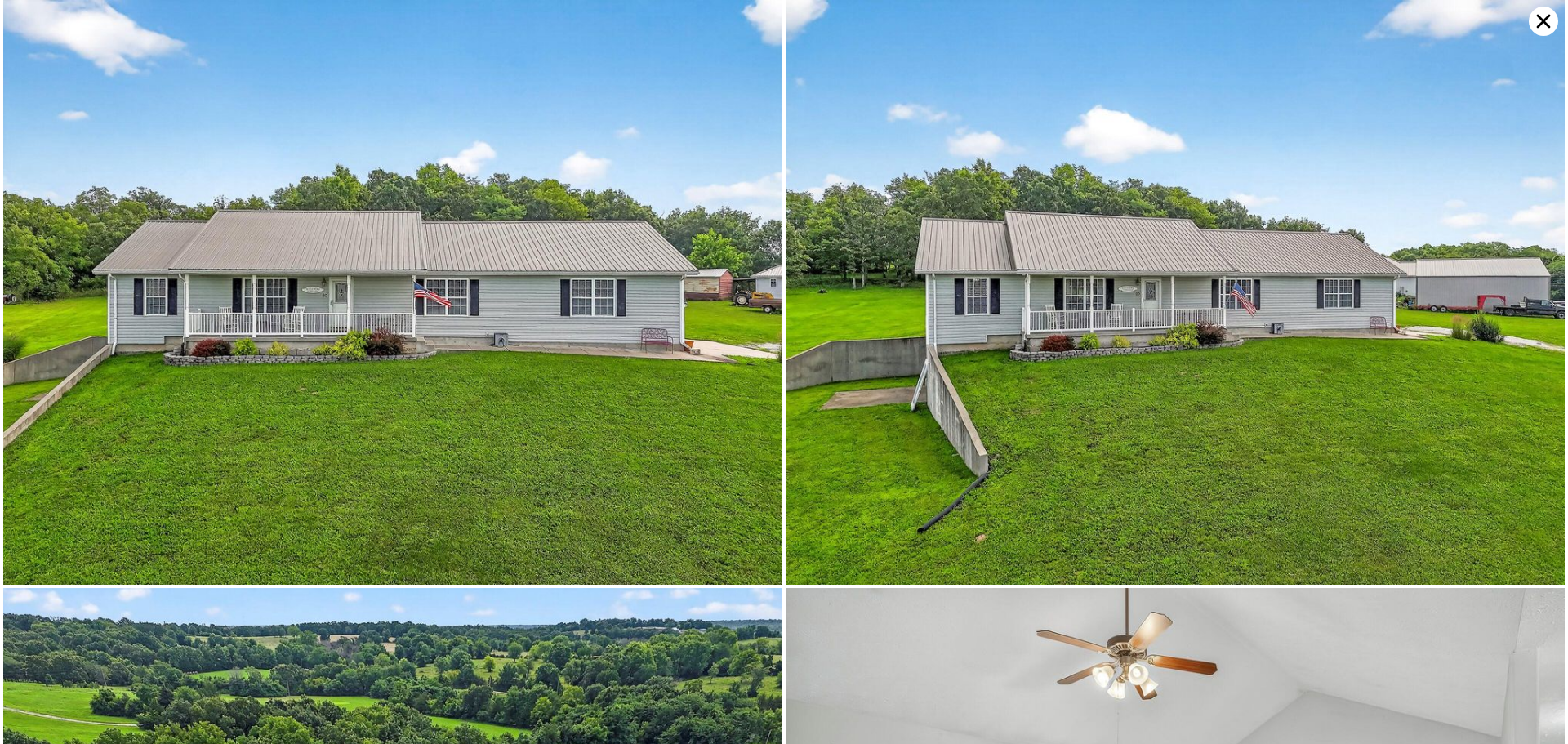
click at [1542, 25] on icon at bounding box center [1544, 22] width 14 height 14
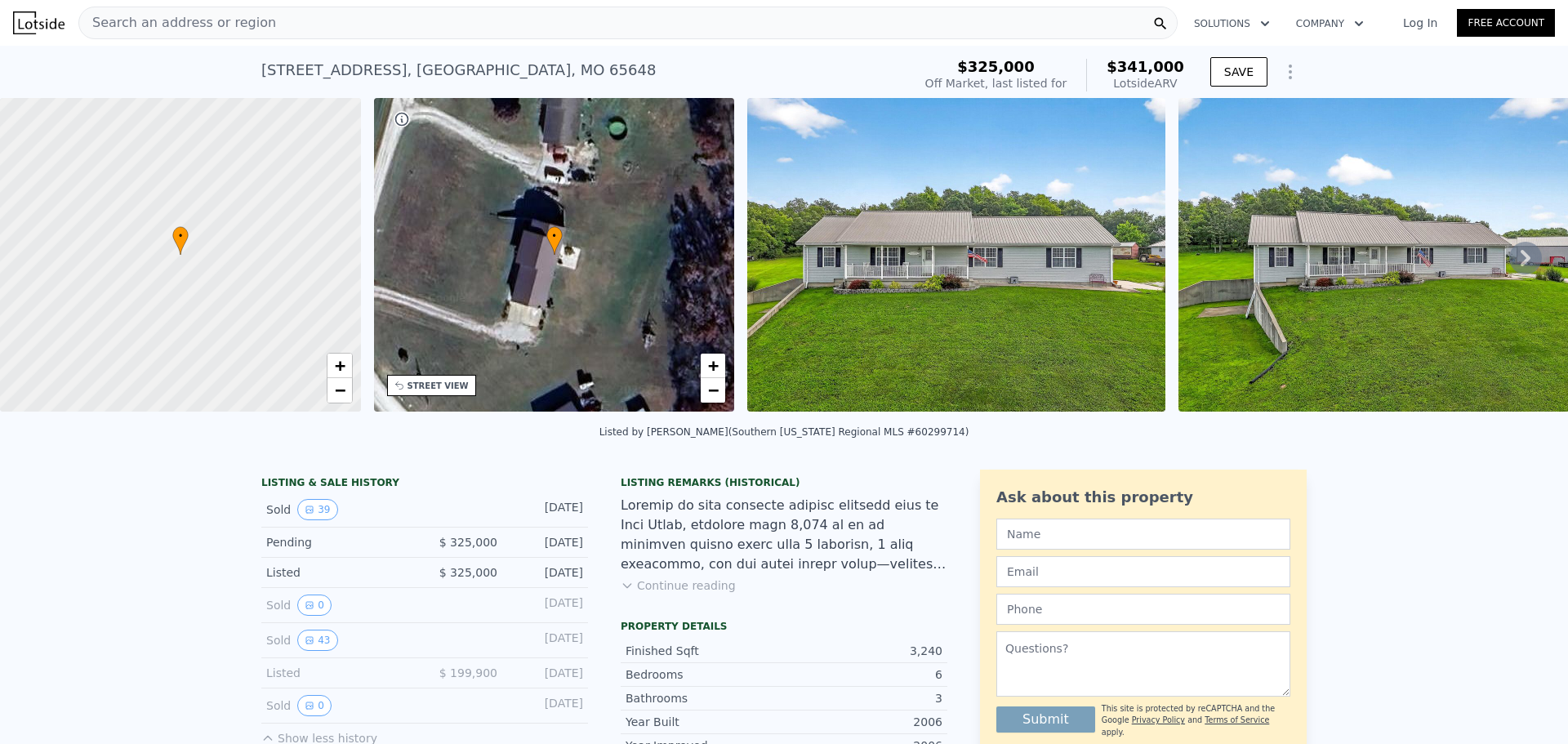
click at [792, 214] on img at bounding box center [956, 255] width 418 height 313
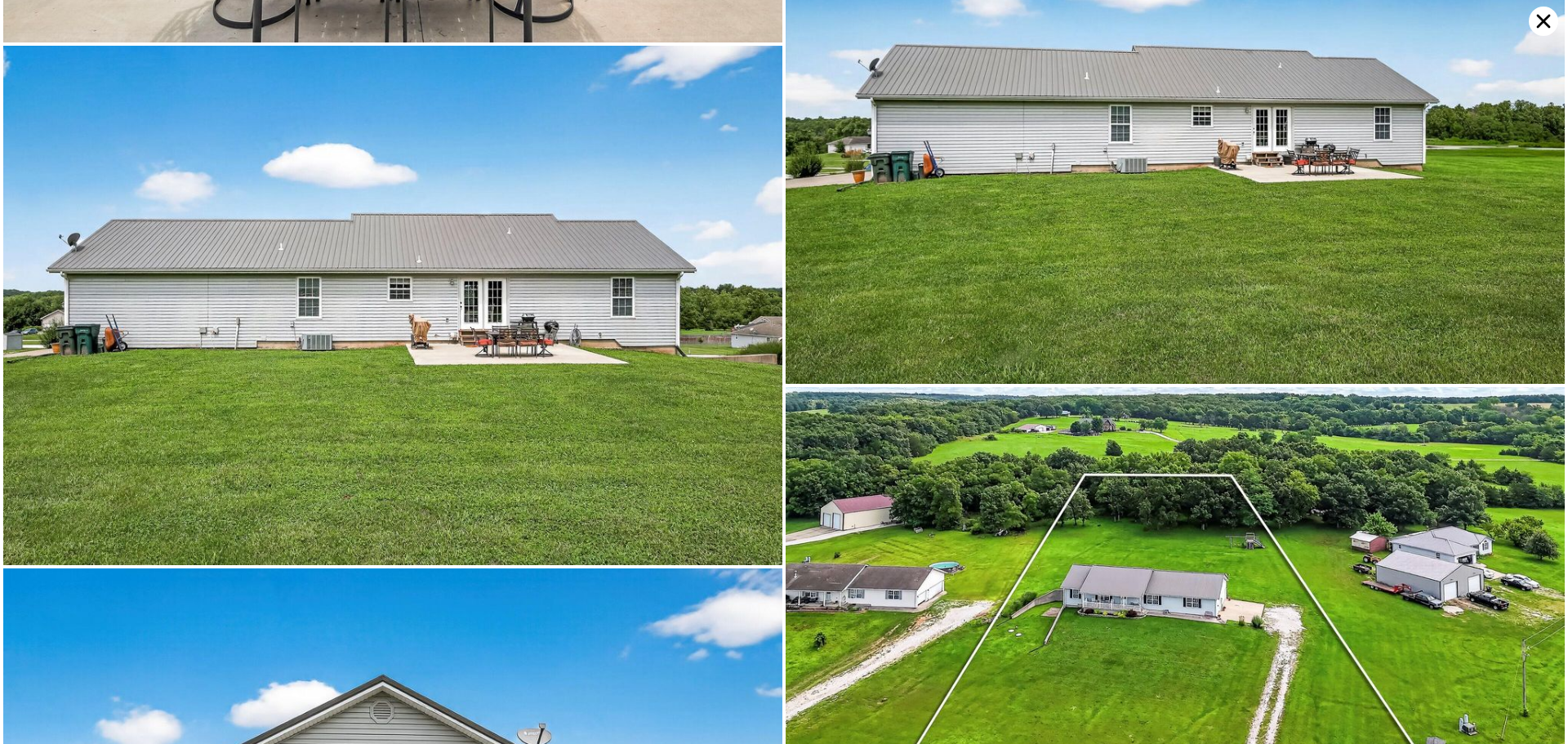
scroll to position [8545, 0]
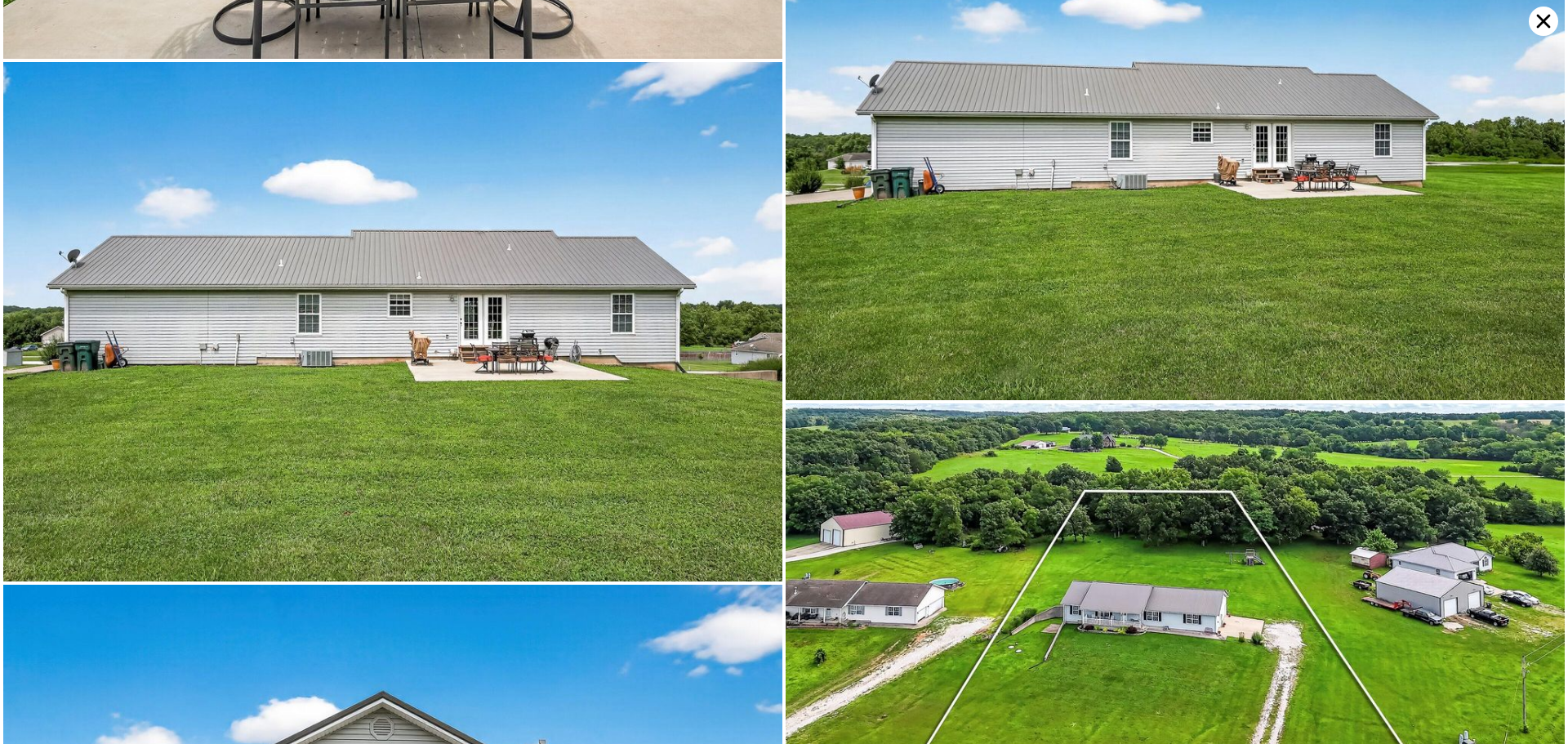
click at [694, 387] on img at bounding box center [393, 321] width 780 height 519
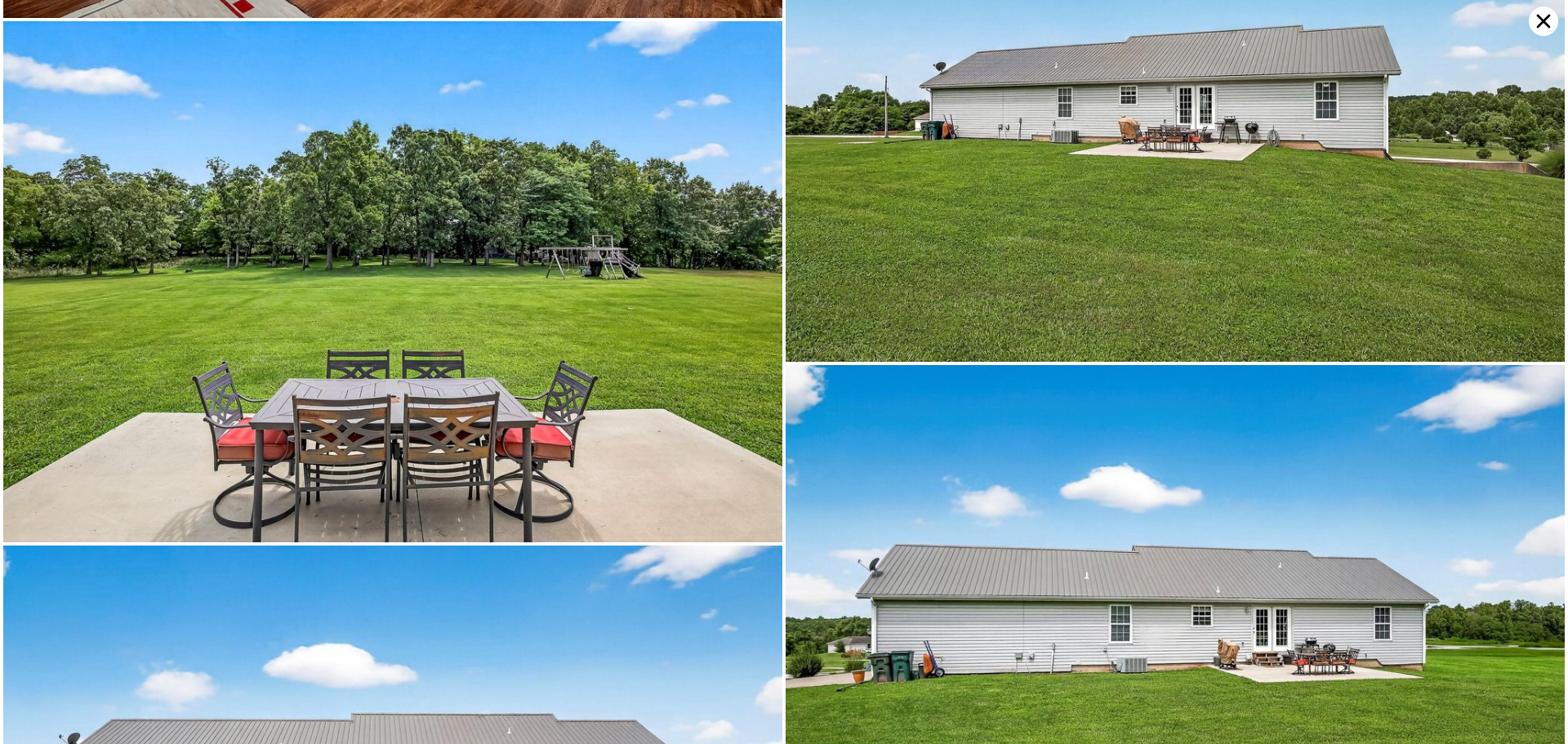
scroll to position [8024, 0]
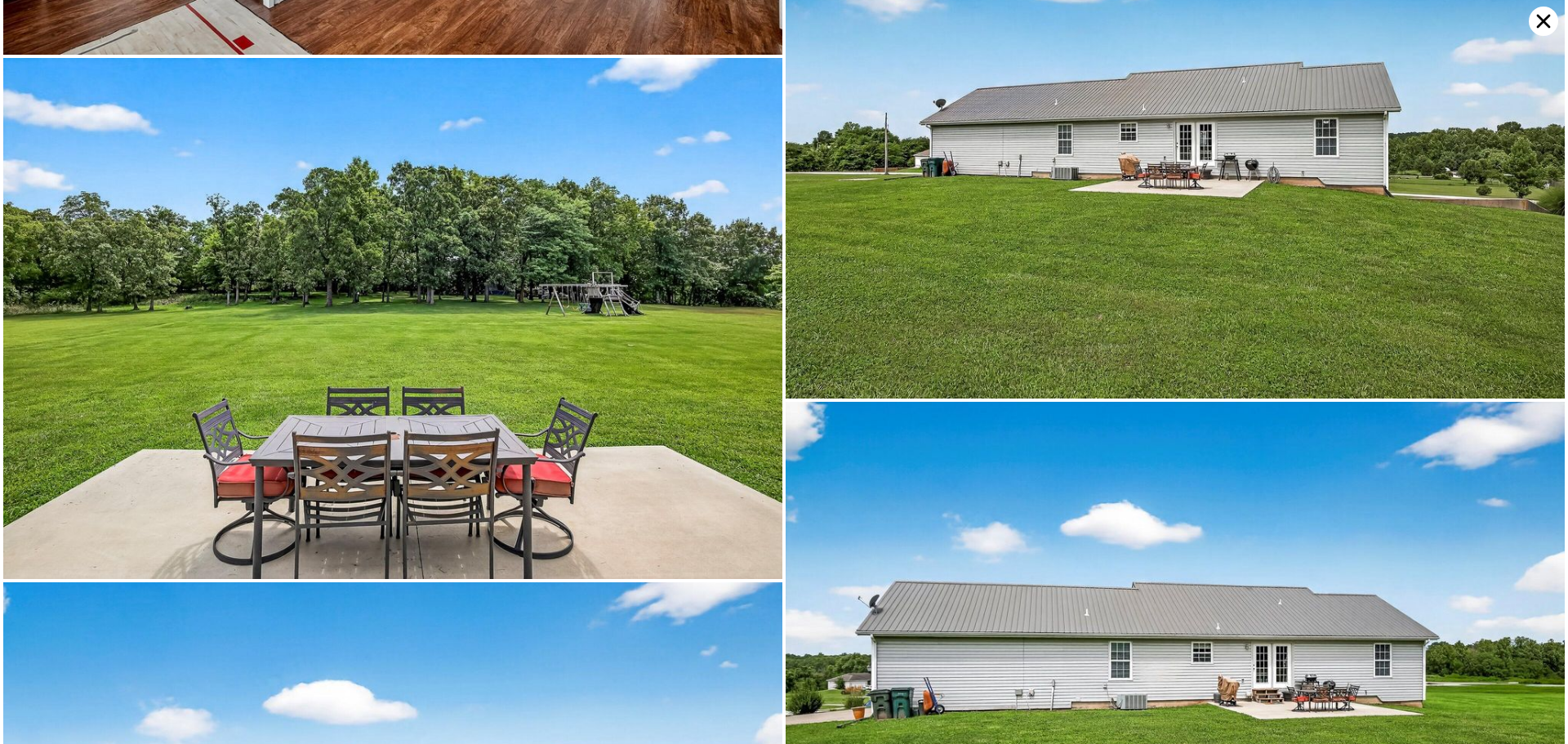
click at [1532, 21] on icon at bounding box center [1544, 21] width 30 height 30
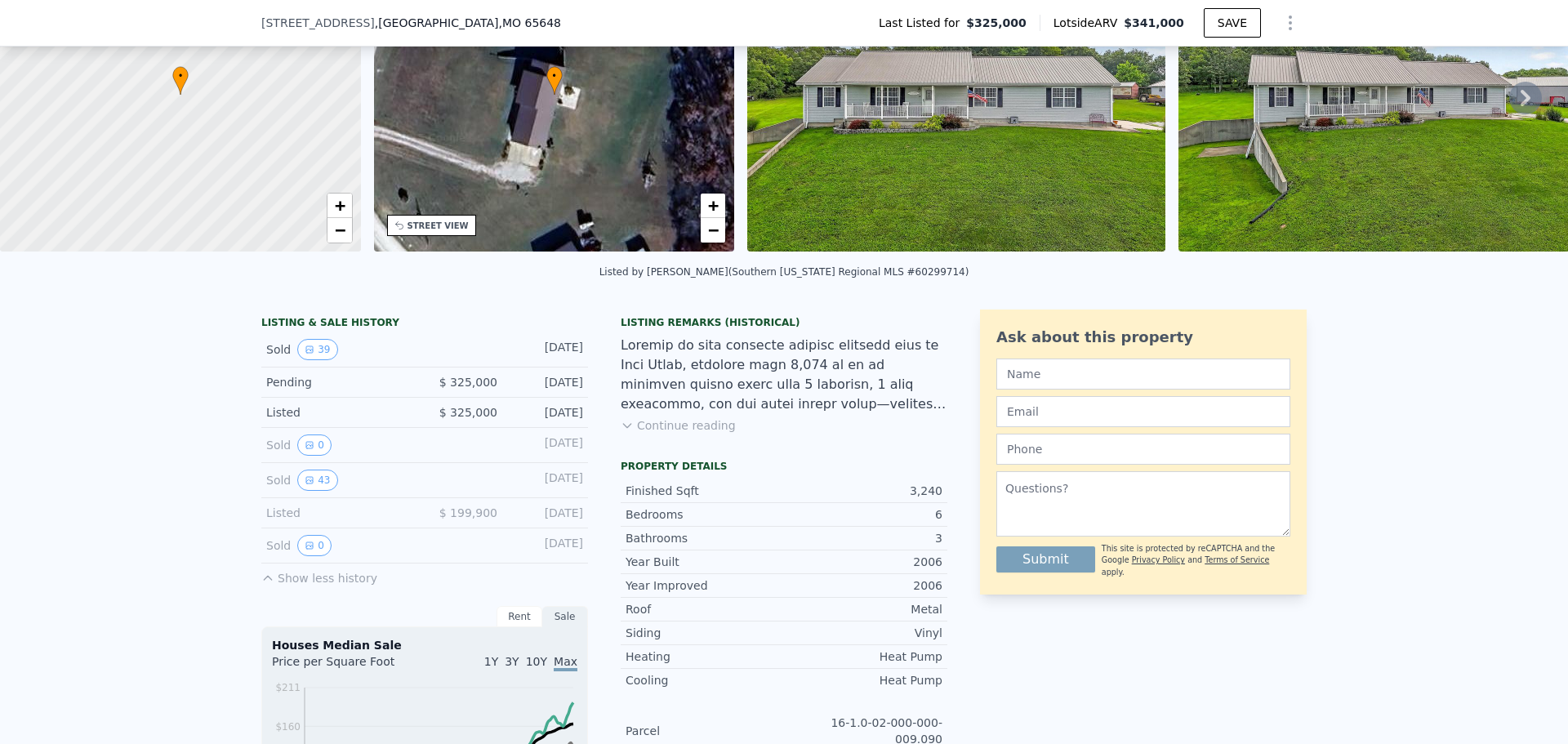
scroll to position [403, 0]
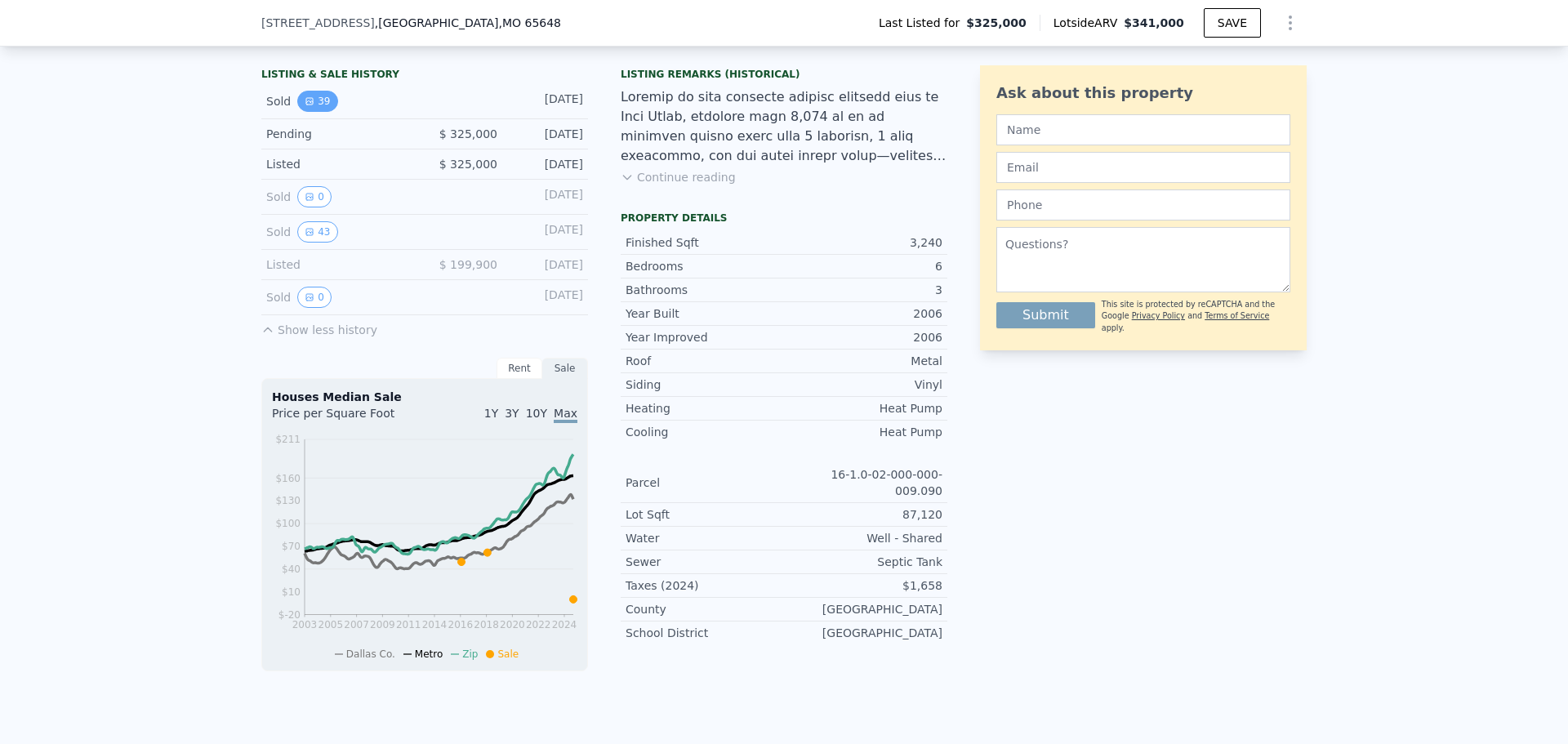
click at [306, 106] on icon "View historical data" at bounding box center [309, 101] width 10 height 10
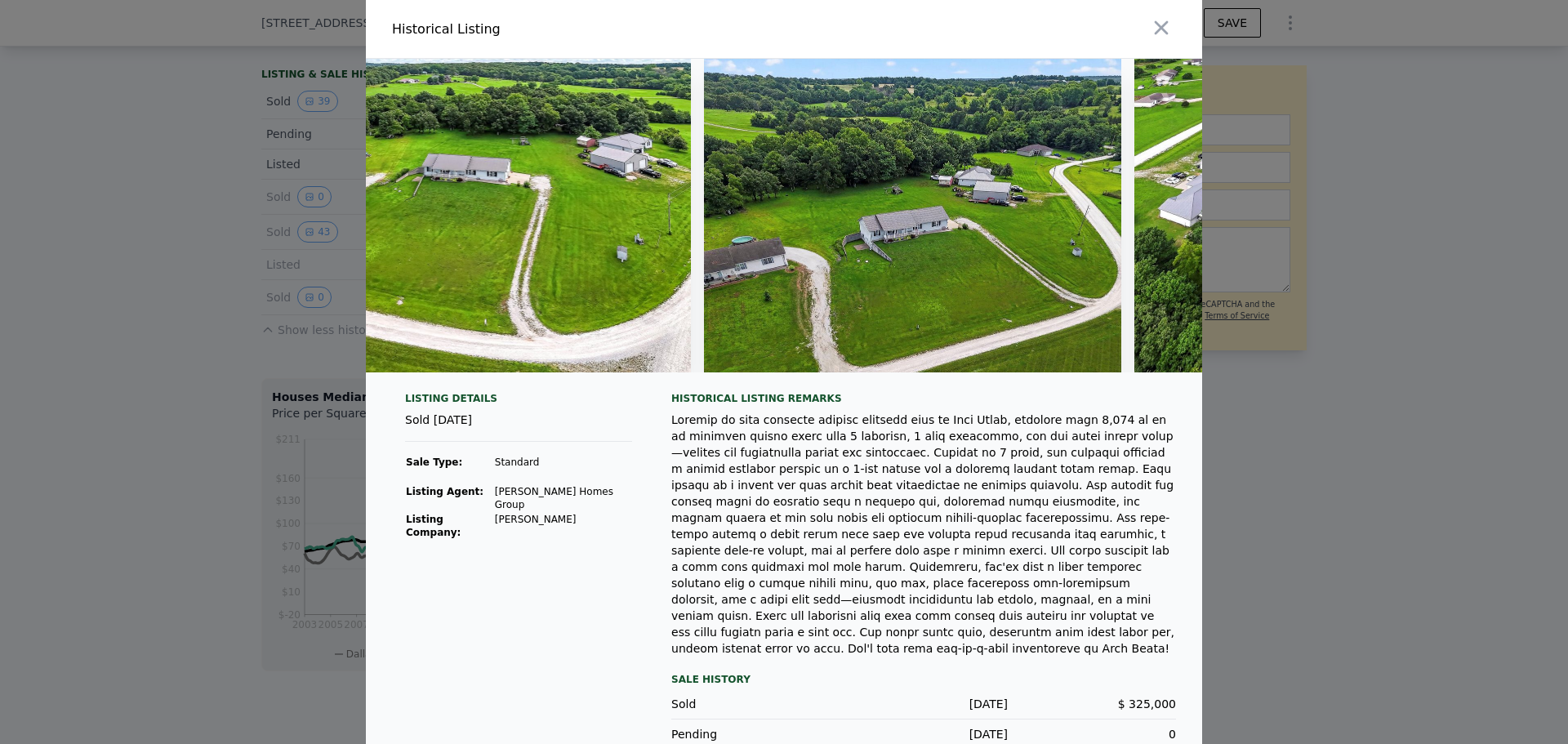
scroll to position [0, 17115]
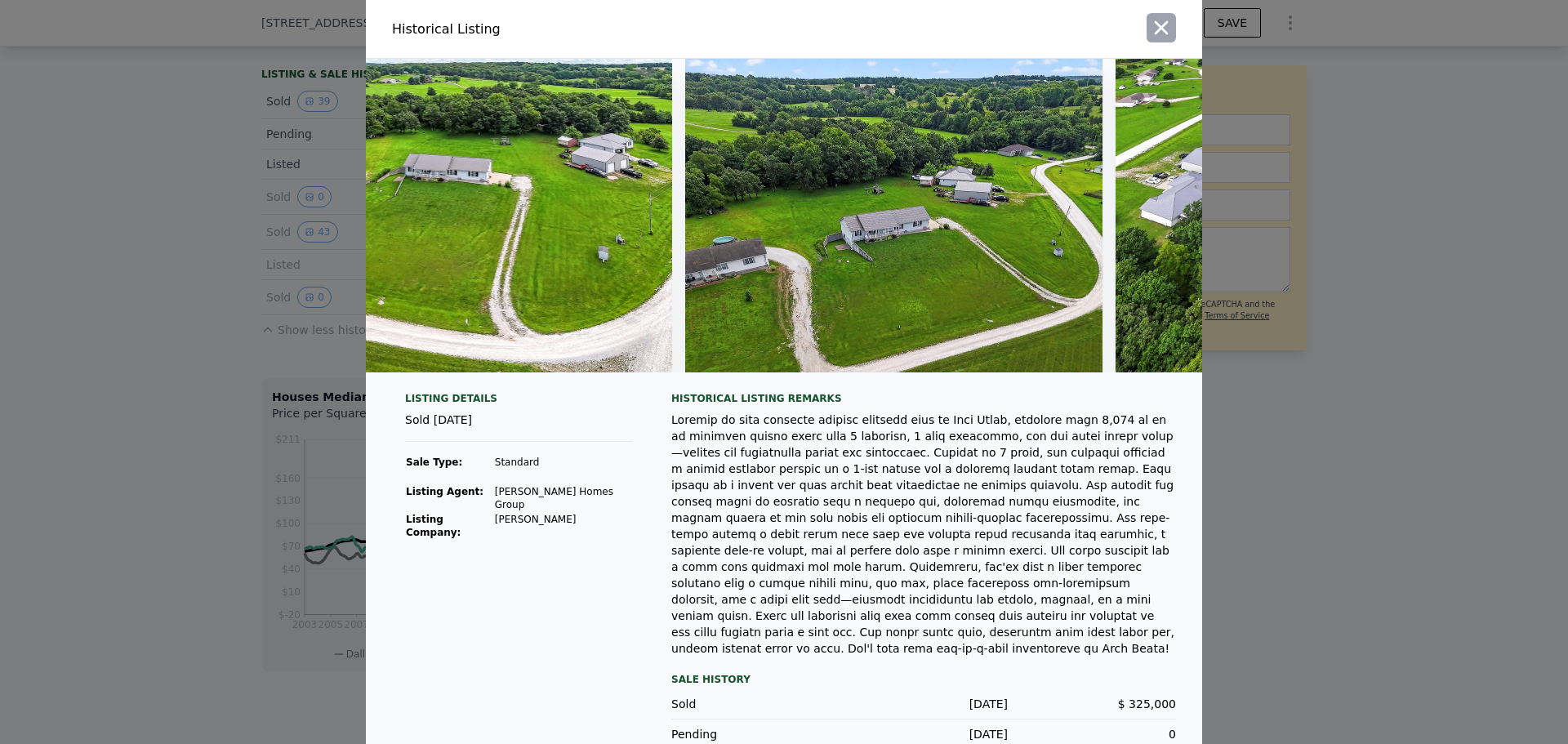
drag, startPoint x: 1166, startPoint y: 27, endPoint x: 1144, endPoint y: 61, distance: 40.5
click at [1166, 27] on icon "button" at bounding box center [1161, 28] width 23 height 23
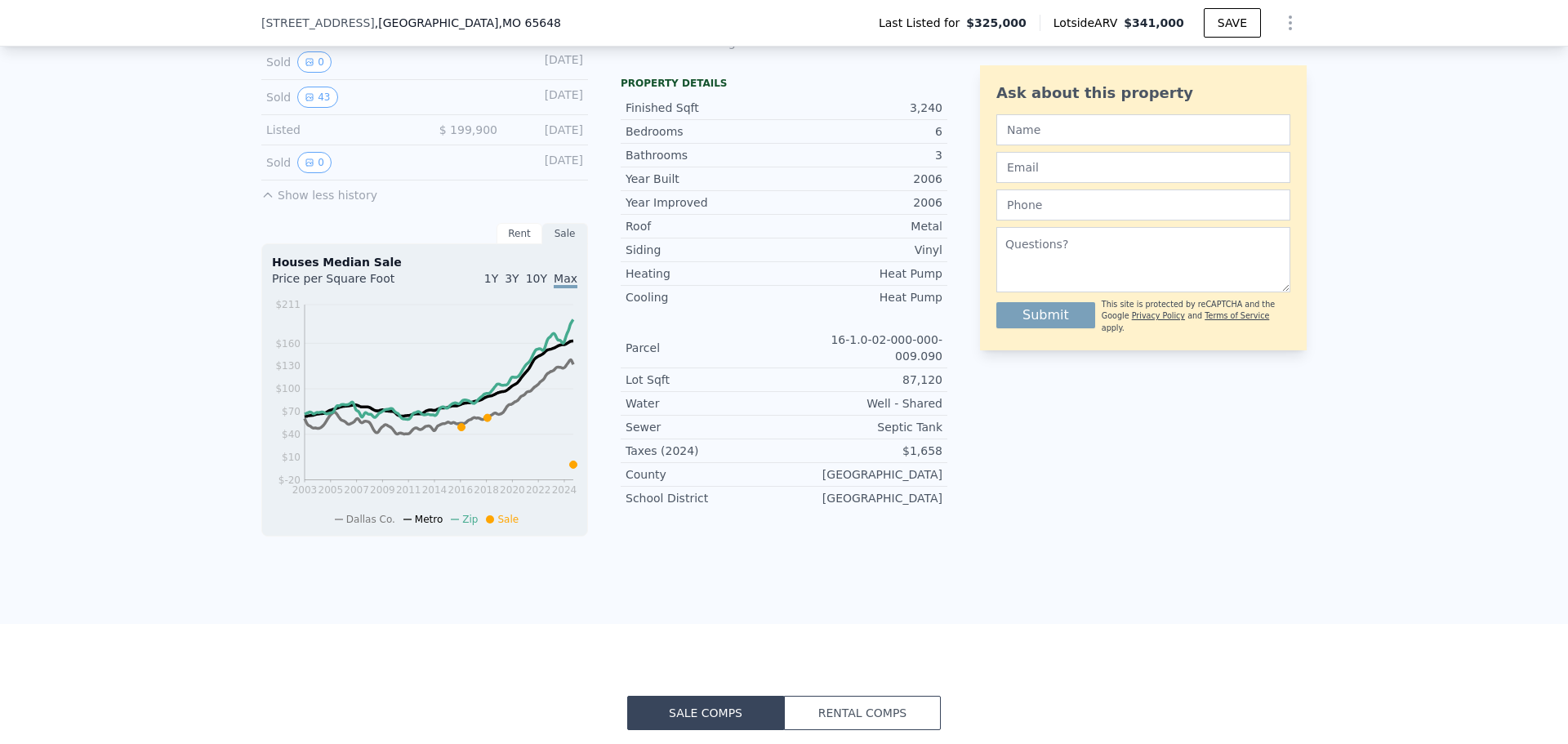
scroll to position [566, 0]
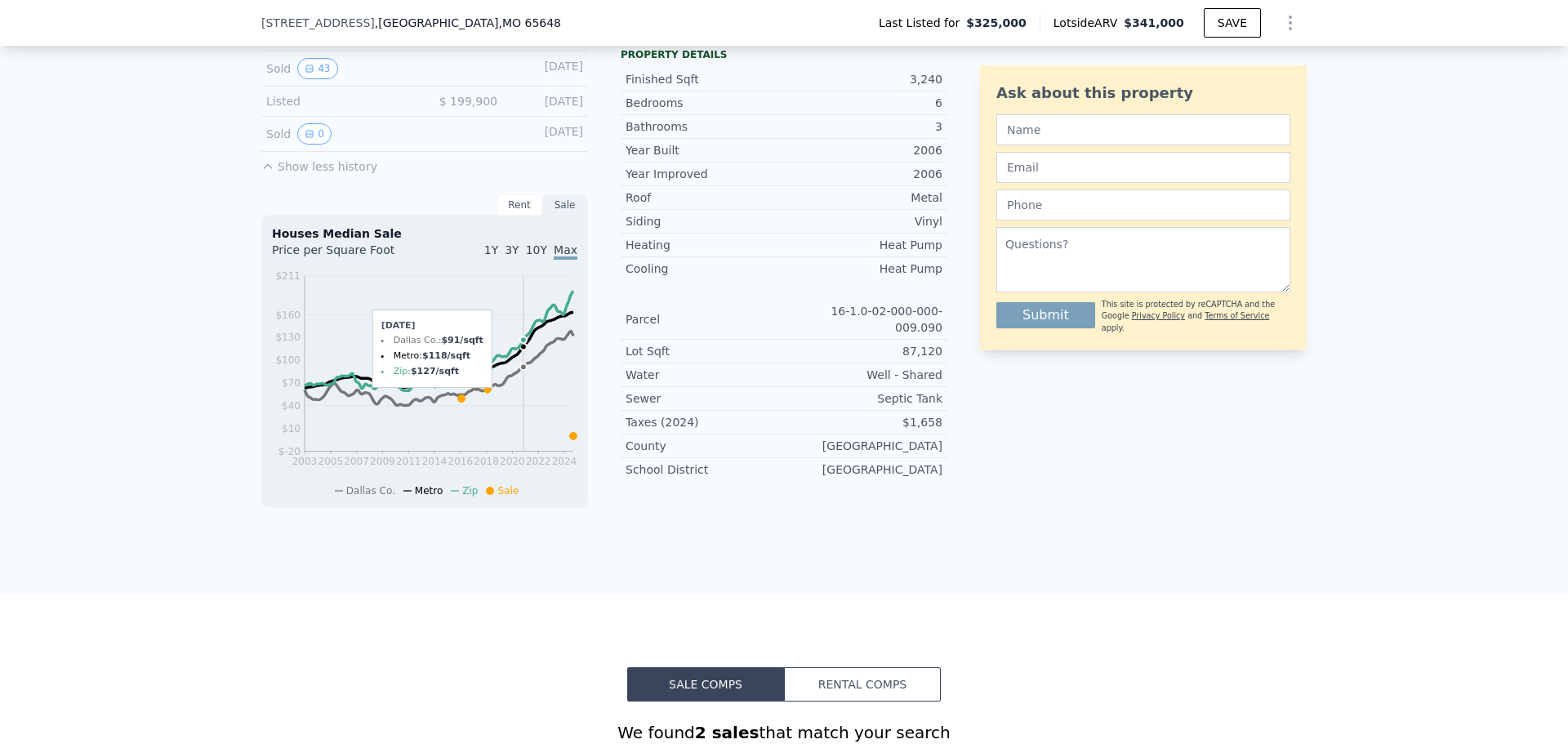
drag, startPoint x: 350, startPoint y: 438, endPoint x: 517, endPoint y: 440, distance: 167.0
click at [517, 440] on icon "2003 2005 2007 2009 2011 2014 2016 2018 2020 2022 2024 $-20 $10 $40 $70 $100 $1…" at bounding box center [424, 383] width 305 height 229
click at [635, 568] on div "LISTING & SALE HISTORY Sold 39 [DATE] Pending $ 325,000 [DATE] Listed $ 325,000…" at bounding box center [784, 240] width 1568 height 711
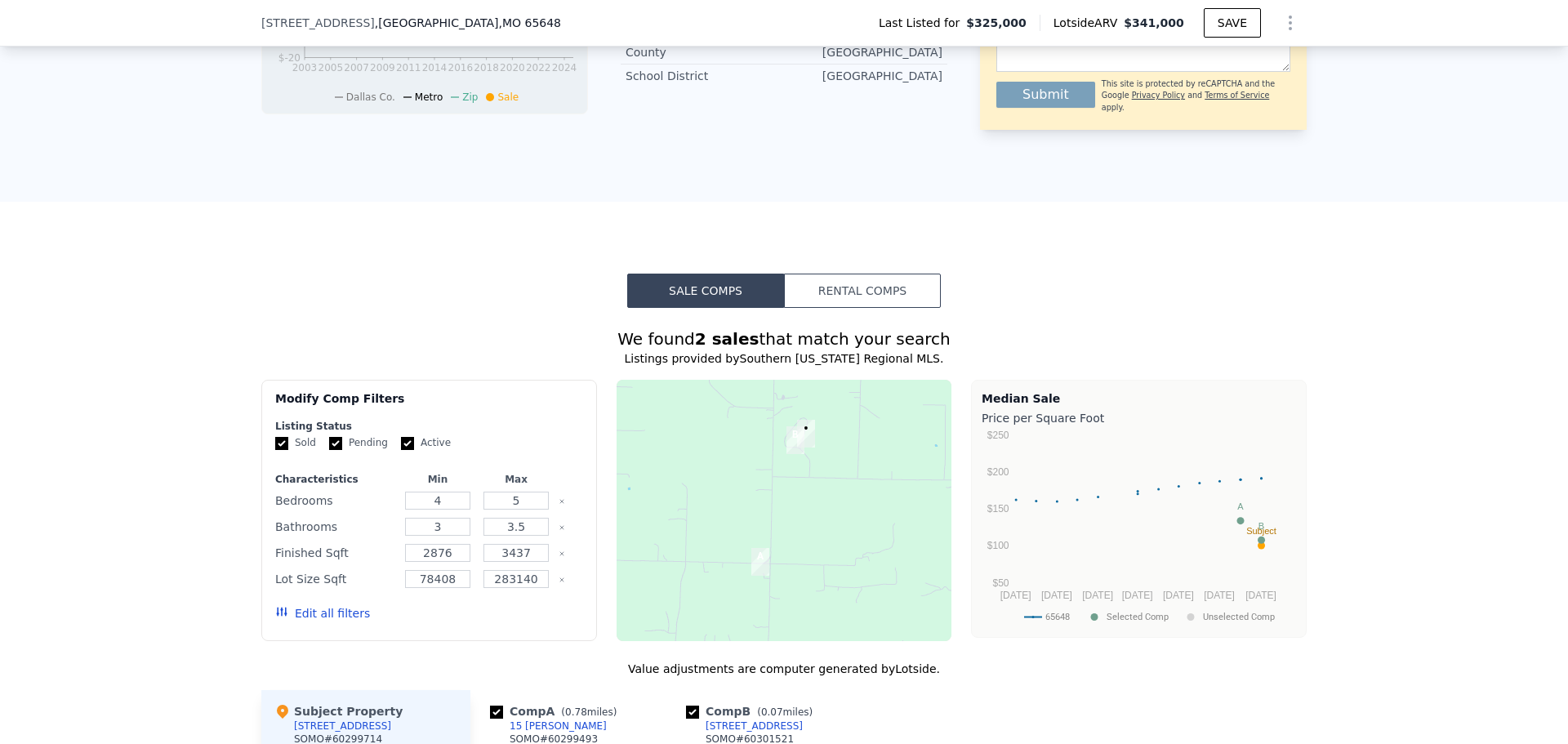
scroll to position [975, 0]
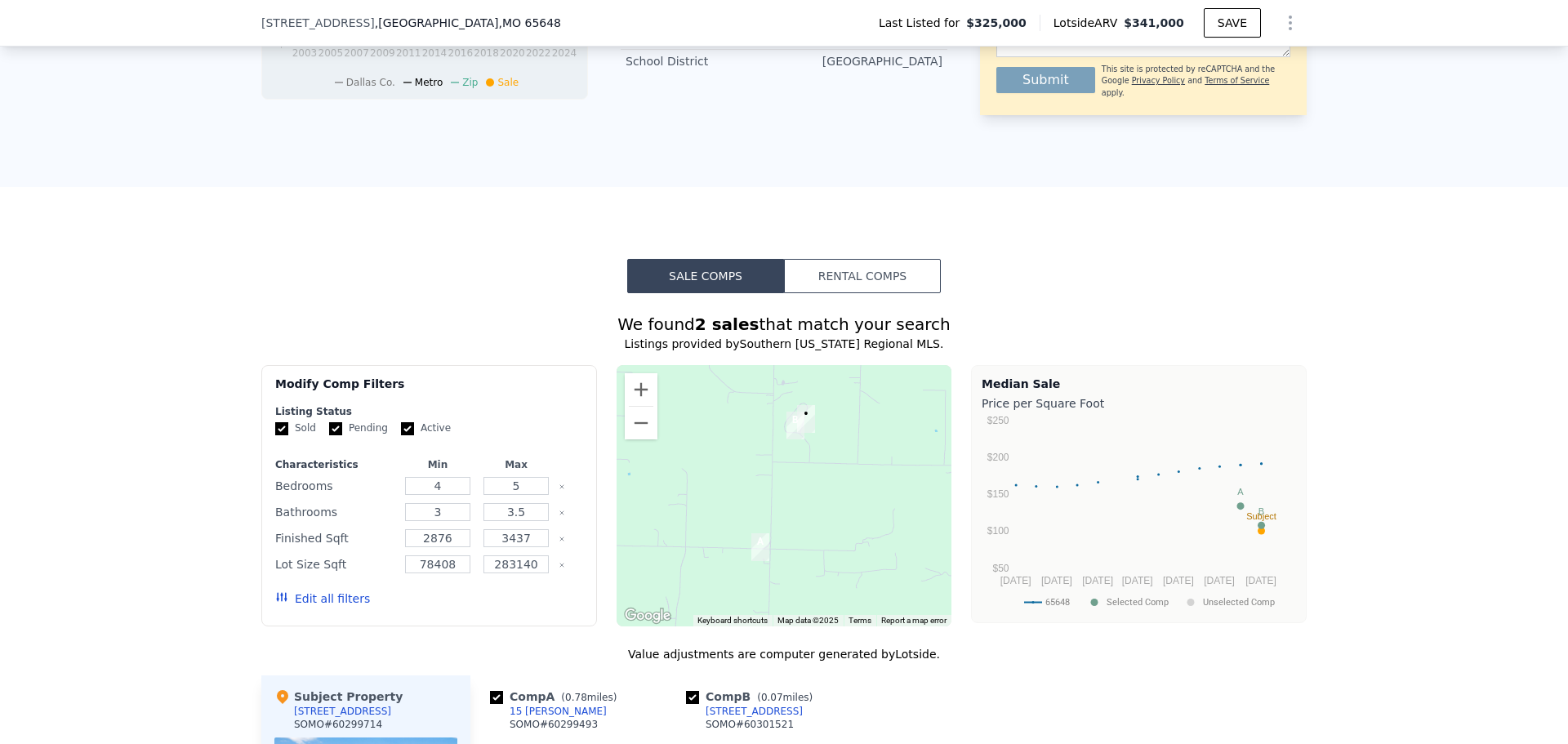
click at [865, 293] on button "Rental Comps" at bounding box center [862, 276] width 157 height 34
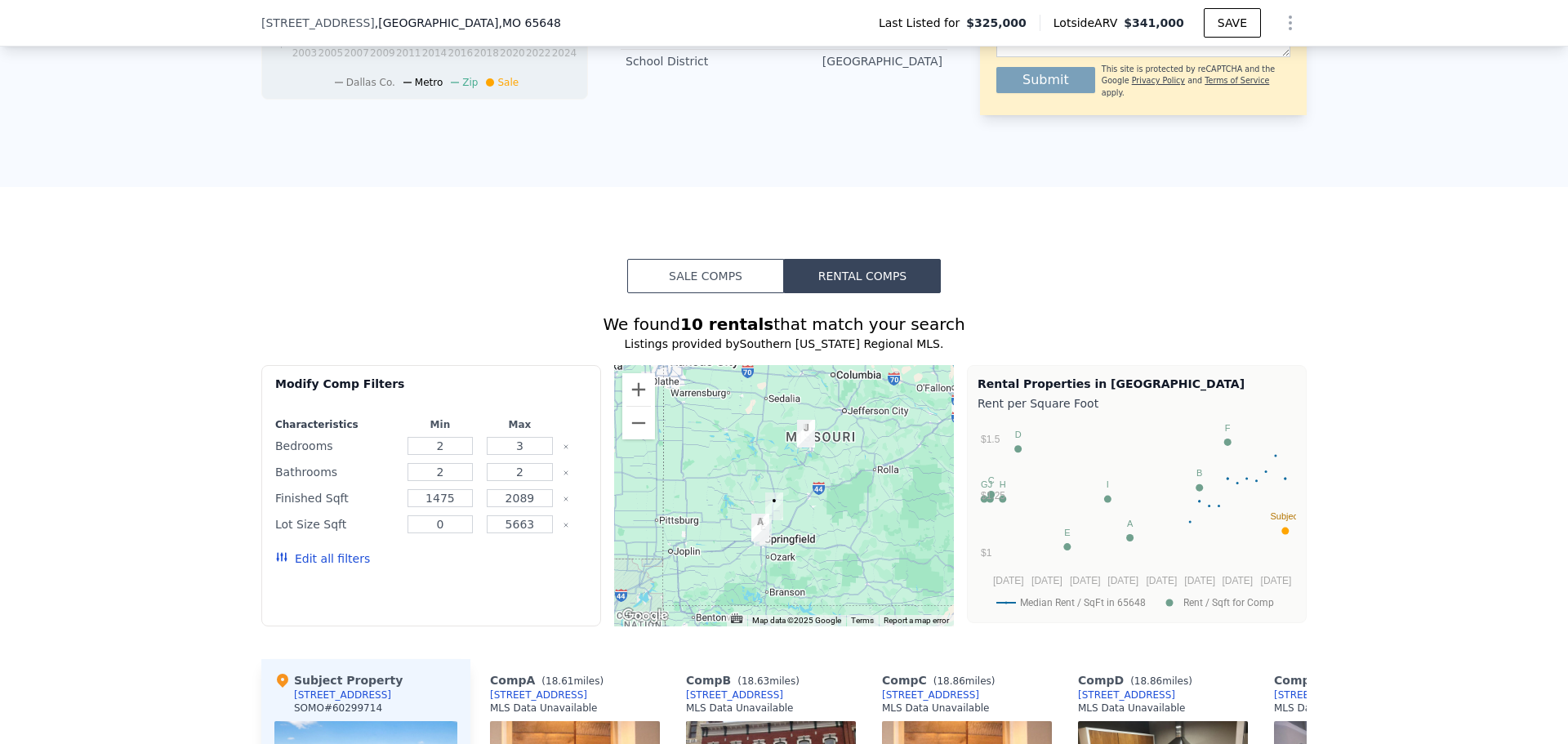
click at [743, 286] on button "Sale Comps" at bounding box center [705, 276] width 157 height 34
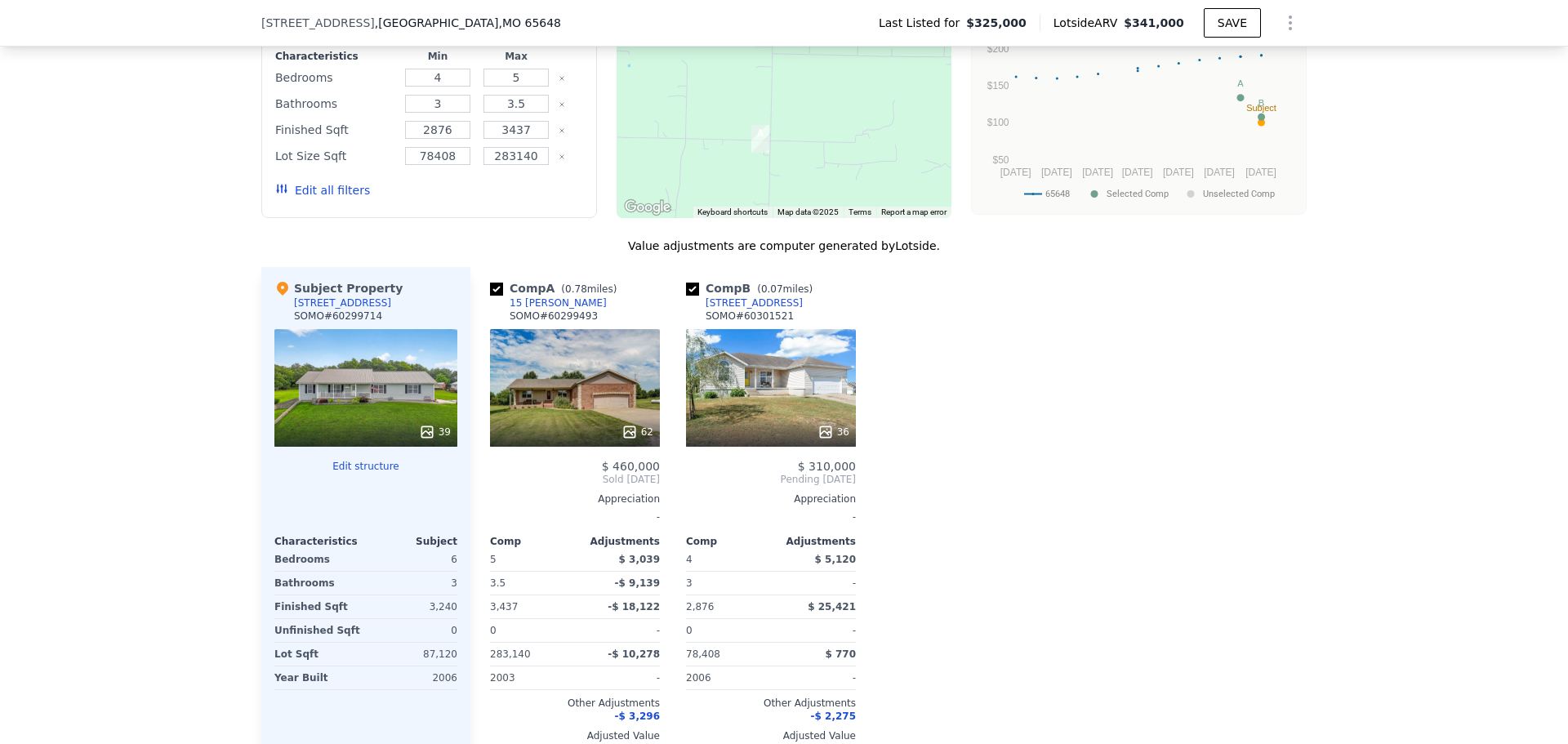
scroll to position [1465, 0]
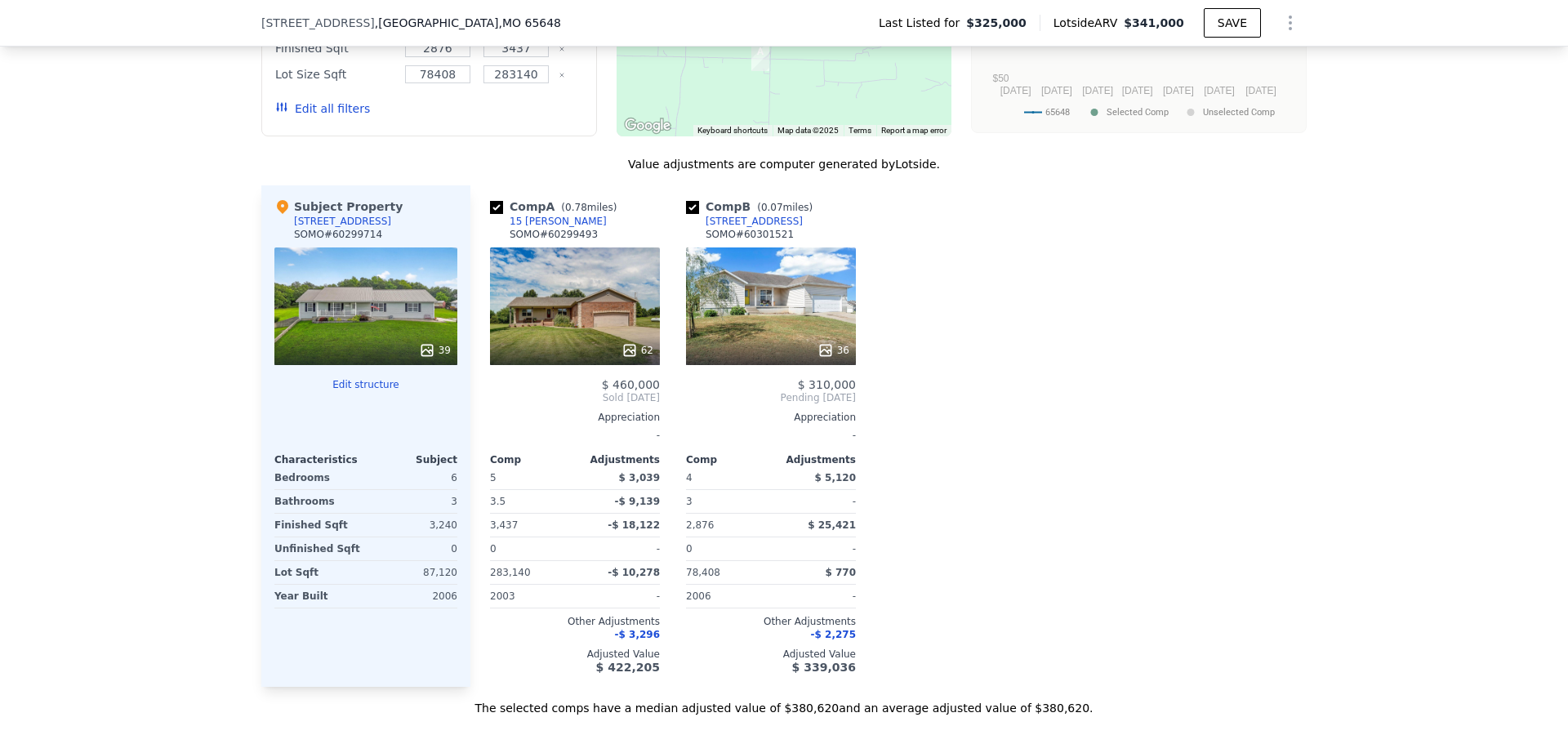
click at [738, 228] on div "[STREET_ADDRESS]" at bounding box center [754, 221] width 97 height 13
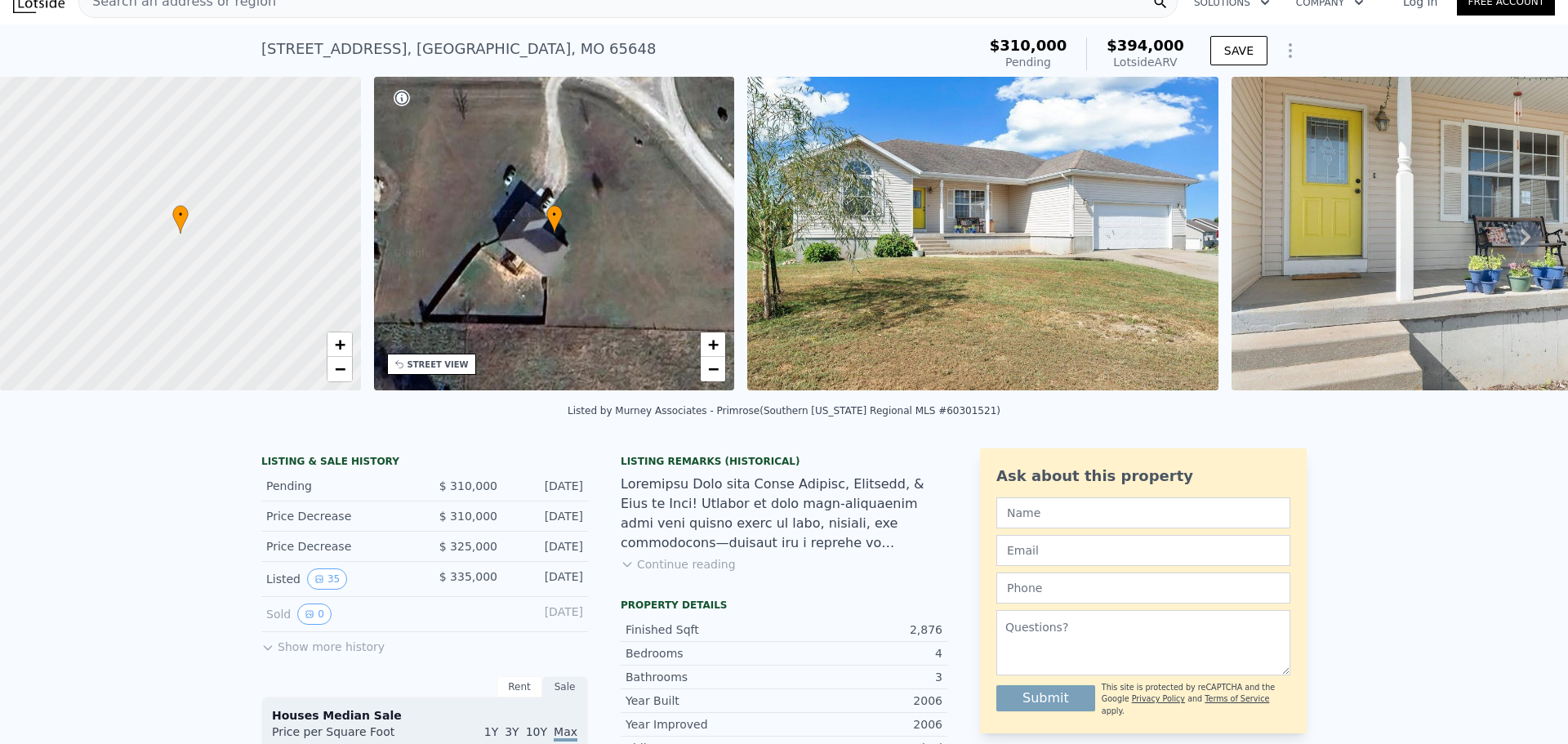
scroll to position [76, 0]
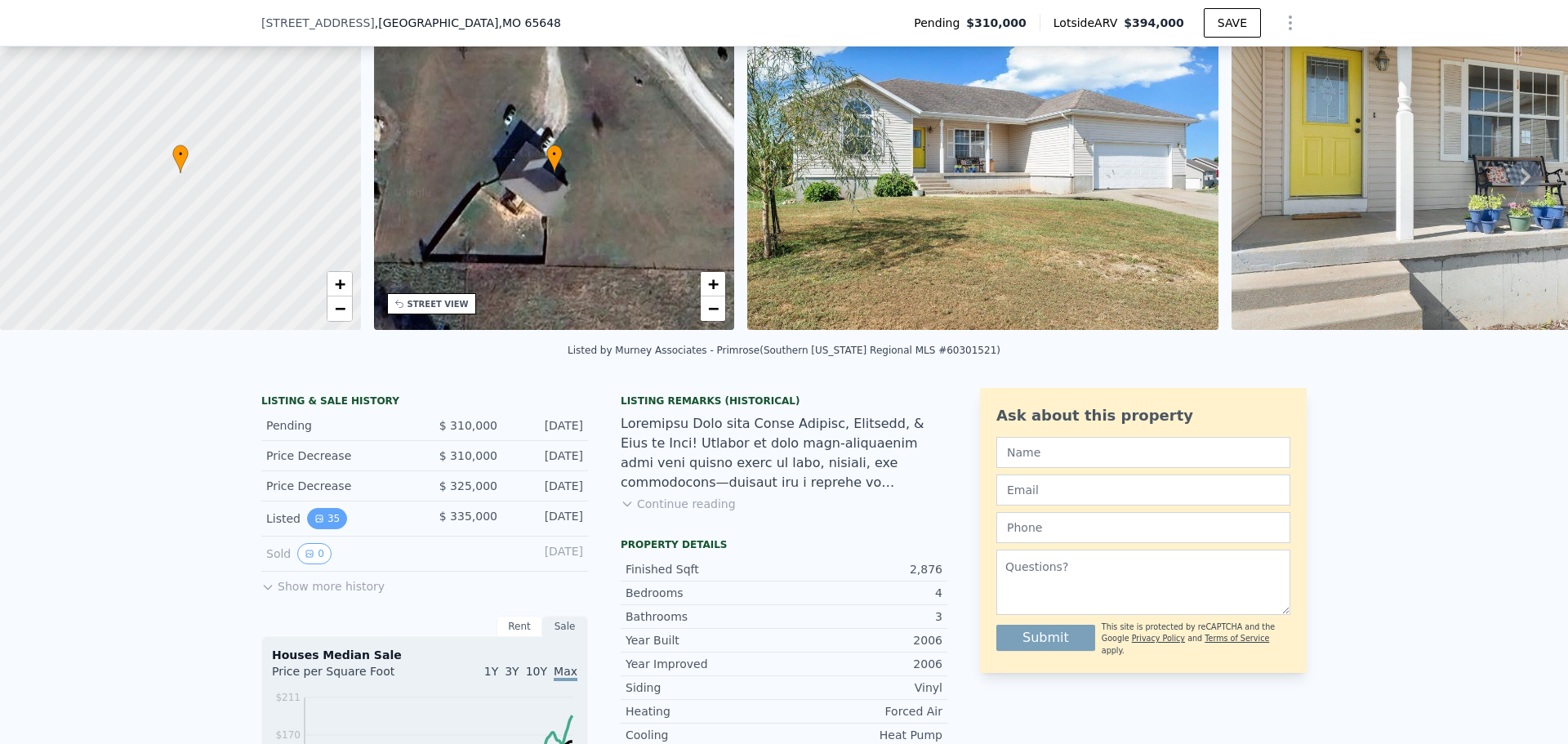
click at [318, 530] on button "35" at bounding box center [327, 519] width 40 height 21
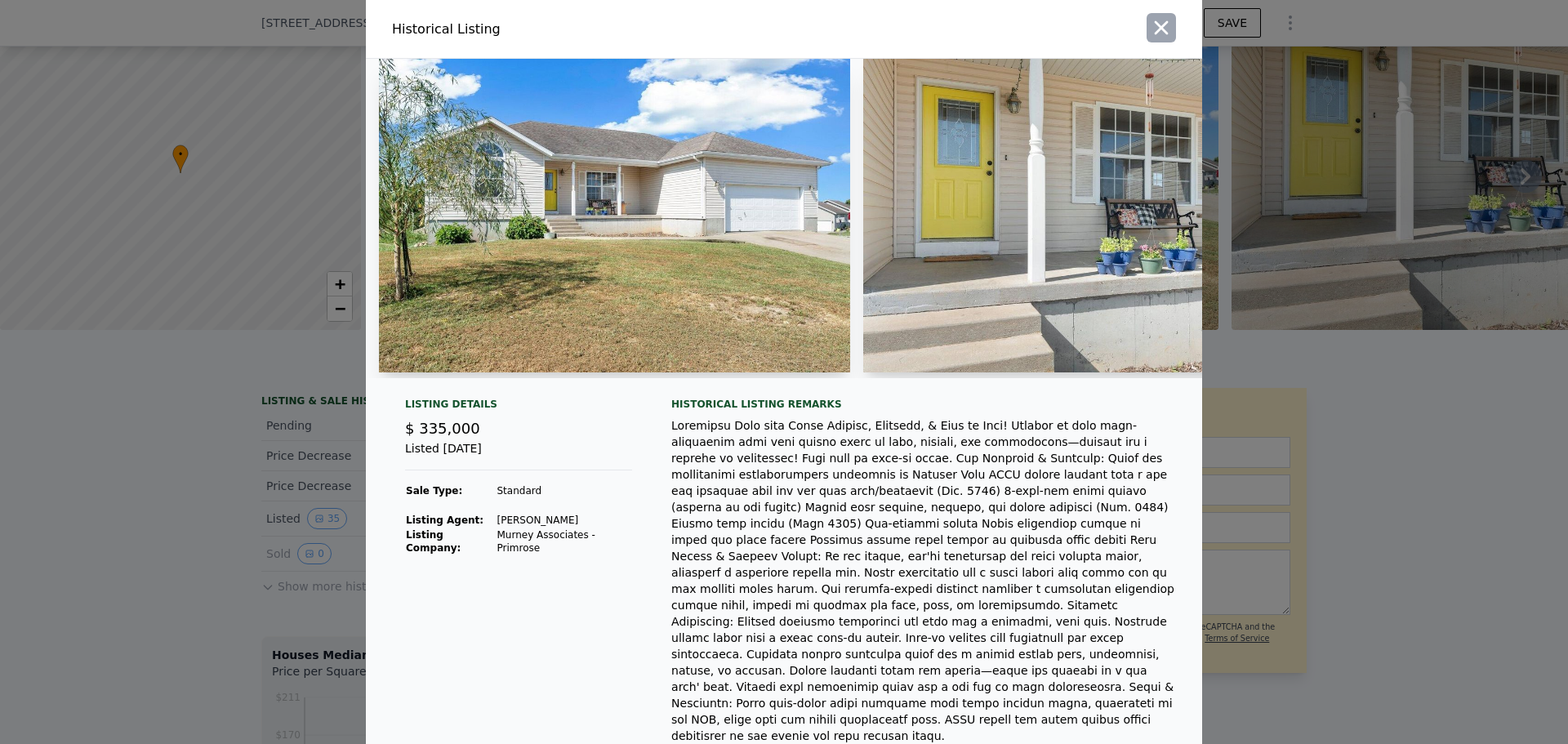
click at [1155, 32] on icon "button" at bounding box center [1161, 28] width 23 height 23
